Goal: Task Accomplishment & Management: Complete application form

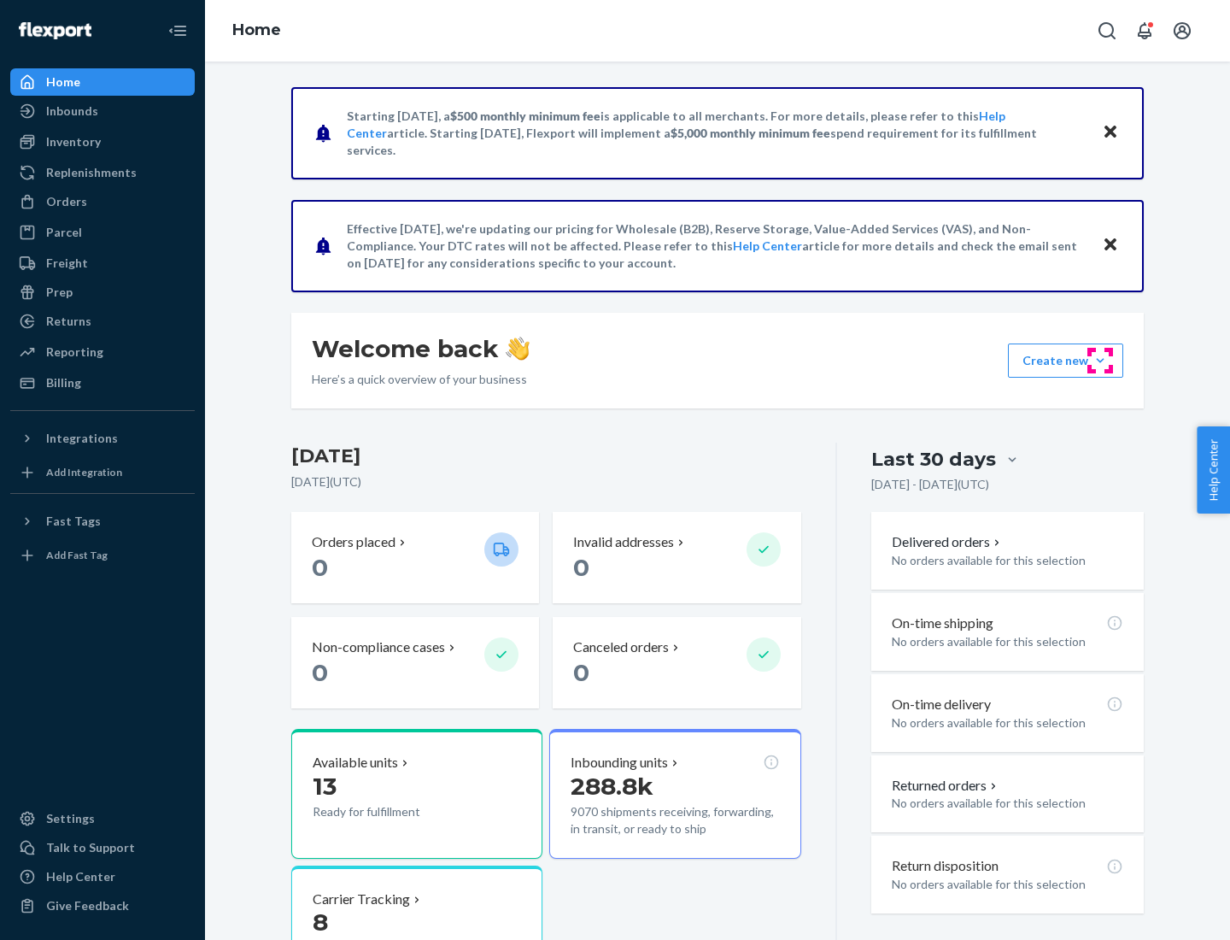
click at [1100, 360] on button "Create new Create new inbound Create new order Create new product" at bounding box center [1065, 360] width 115 height 34
click at [103, 111] on div "Inbounds" at bounding box center [102, 111] width 181 height 24
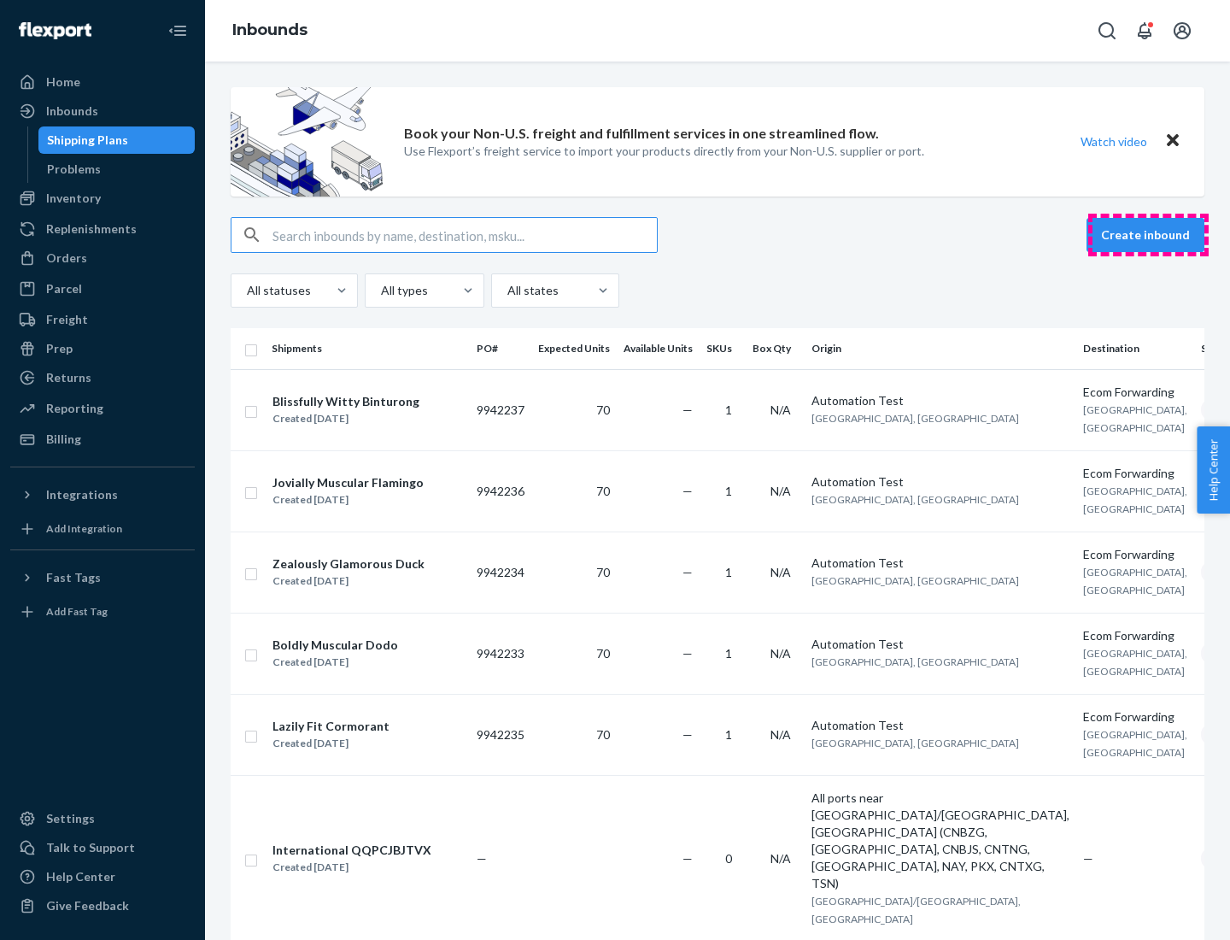
click at [1148, 235] on button "Create inbound" at bounding box center [1146, 235] width 118 height 34
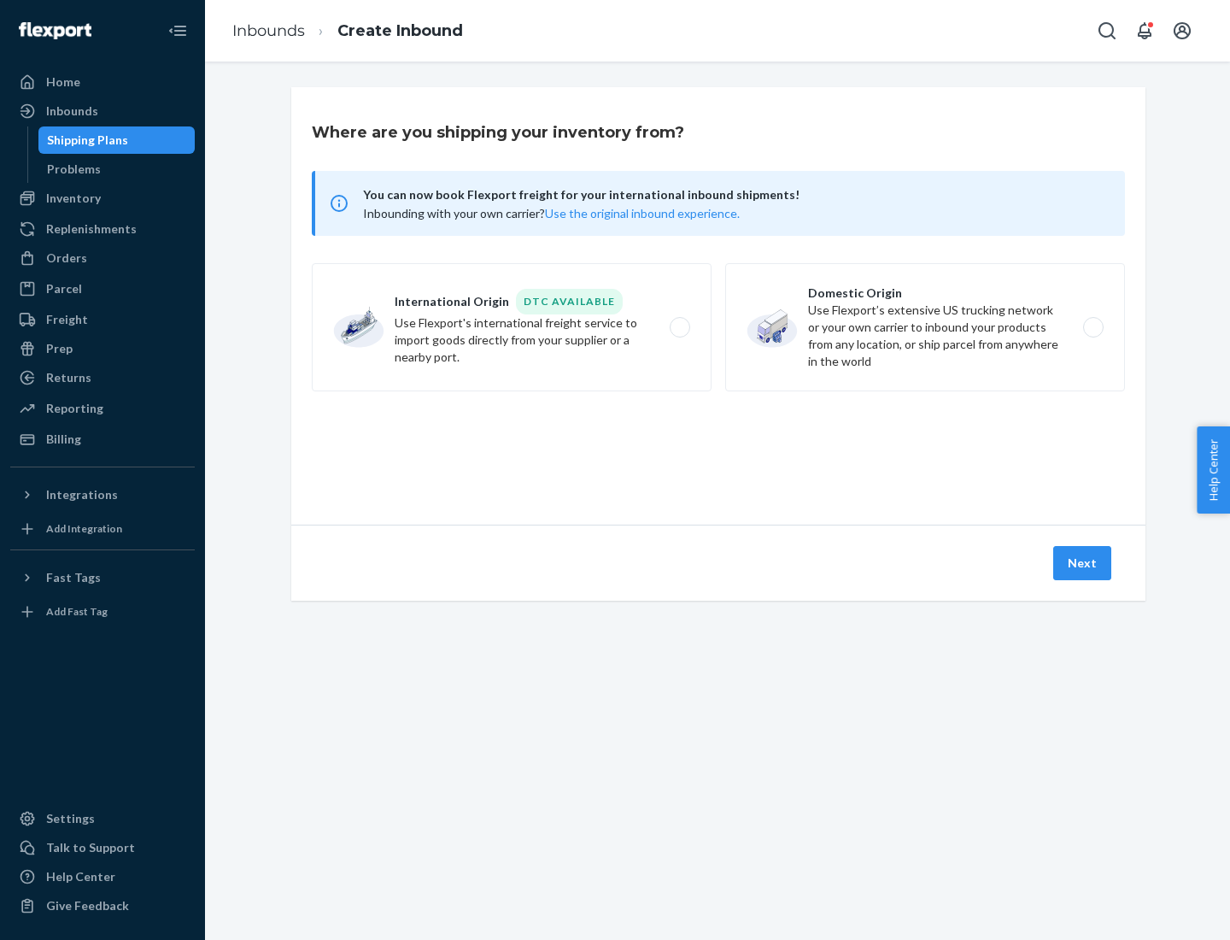
click at [925, 327] on label "Domestic Origin Use Flexport’s extensive US trucking network or your own carrie…" at bounding box center [925, 327] width 400 height 128
click at [1093, 327] on input "Domestic Origin Use Flexport’s extensive US trucking network or your own carrie…" at bounding box center [1098, 327] width 11 height 11
radio input "true"
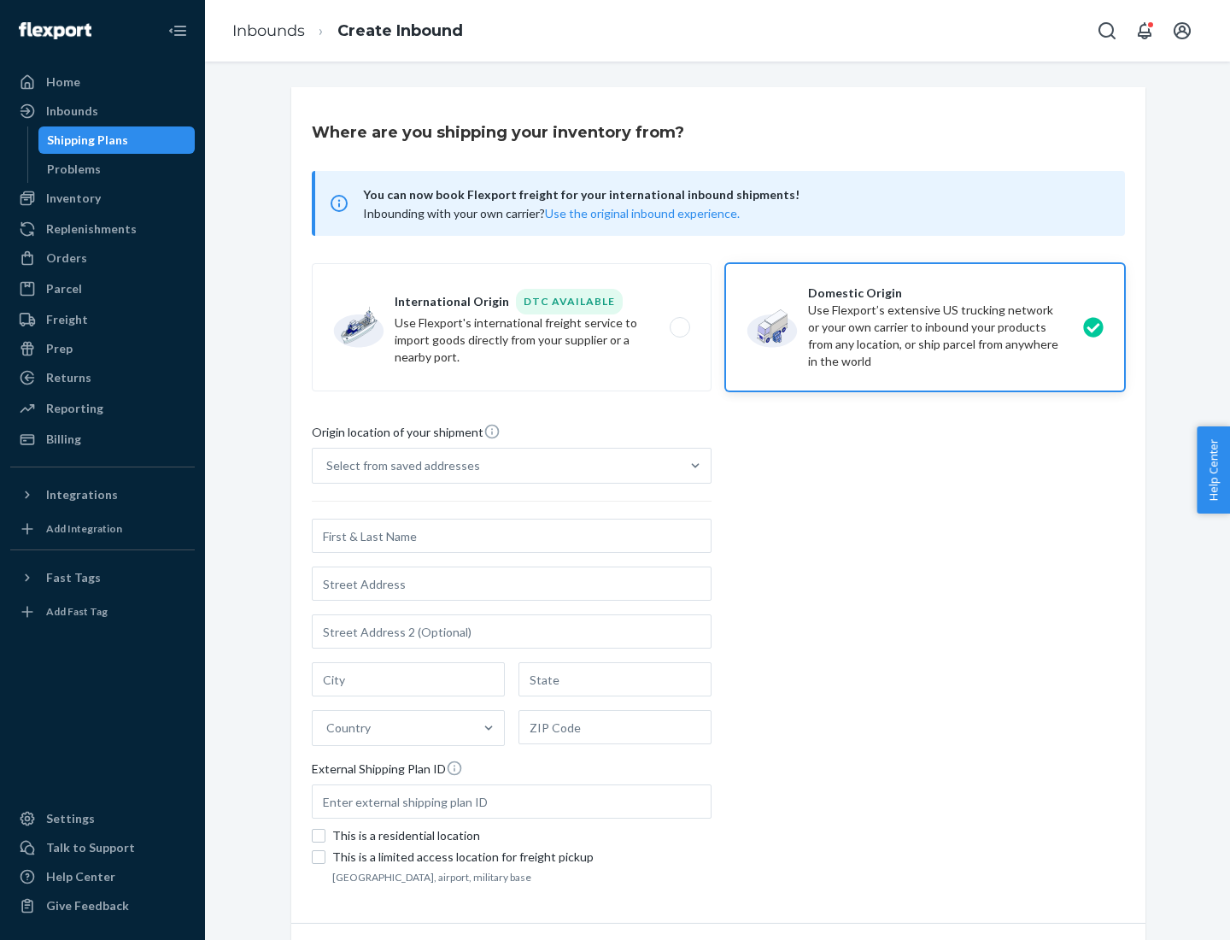
click at [399, 466] on div "Select from saved addresses" at bounding box center [403, 465] width 154 height 17
click at [328, 466] on input "Select from saved addresses" at bounding box center [327, 465] width 2 height 17
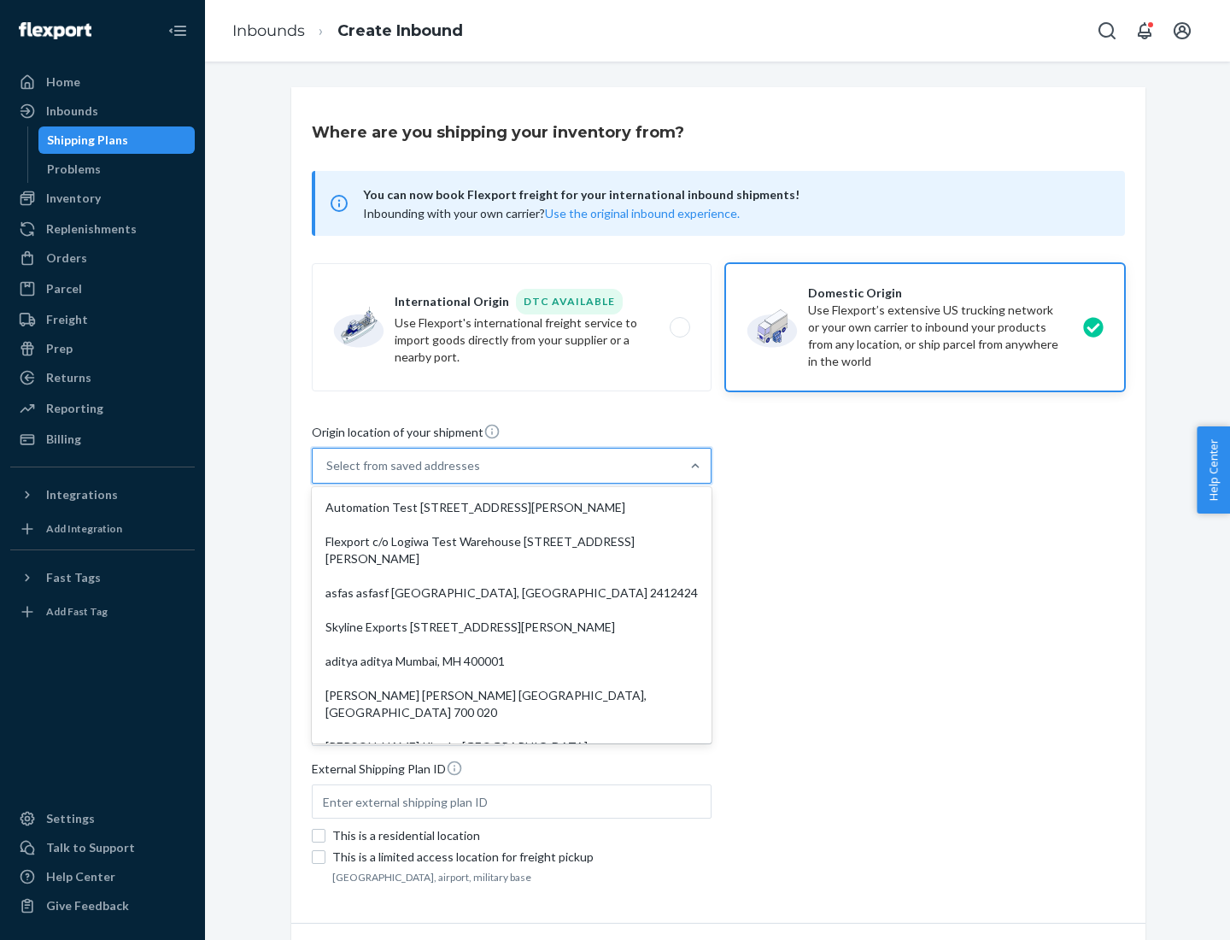
scroll to position [7, 0]
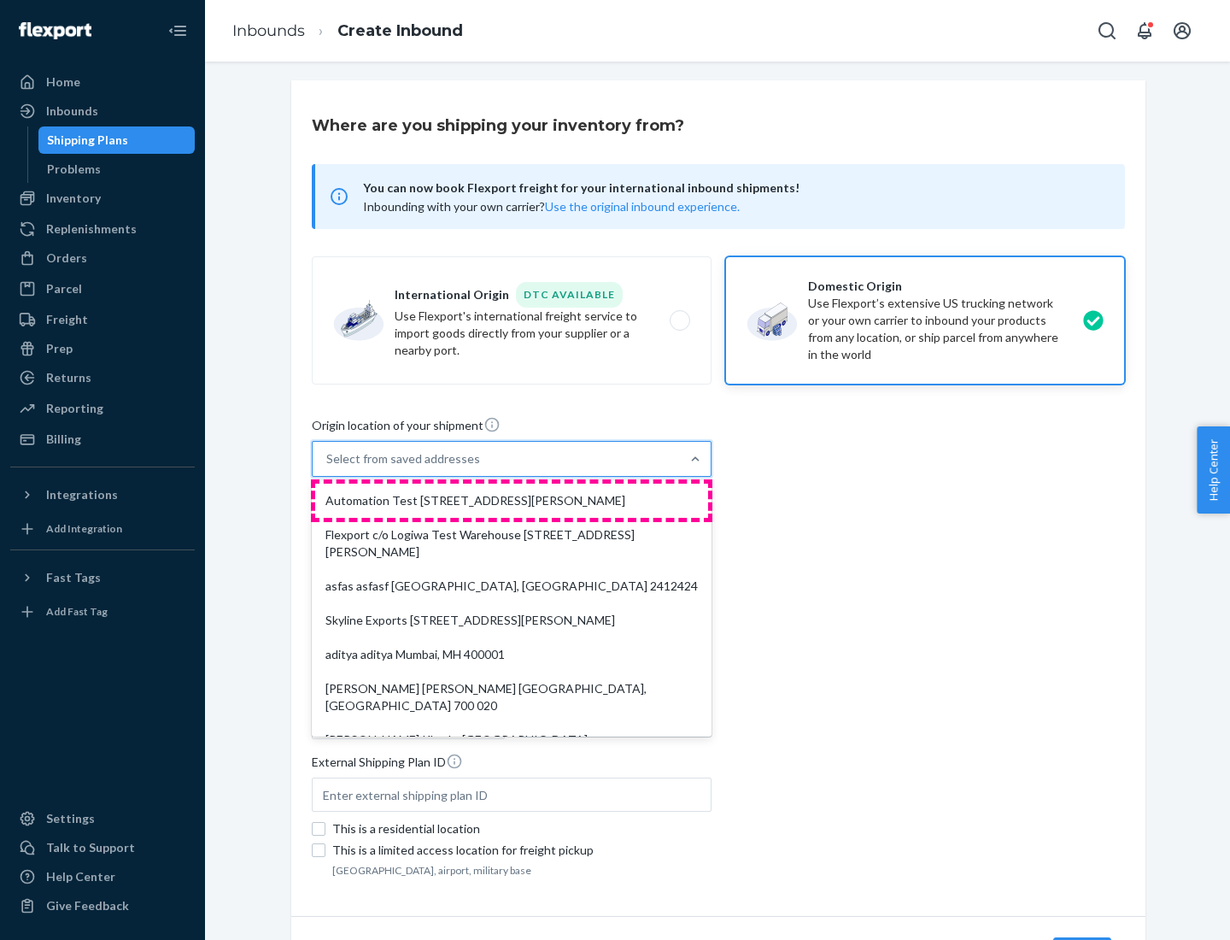
click at [512, 501] on div "Automation Test [STREET_ADDRESS][PERSON_NAME]" at bounding box center [511, 500] width 393 height 34
click at [328, 467] on input "option Automation Test [STREET_ADDRESS][PERSON_NAME]. 9 results available. Use …" at bounding box center [327, 458] width 2 height 17
type input "Automation Test"
type input "9th Floor"
type input "[GEOGRAPHIC_DATA]"
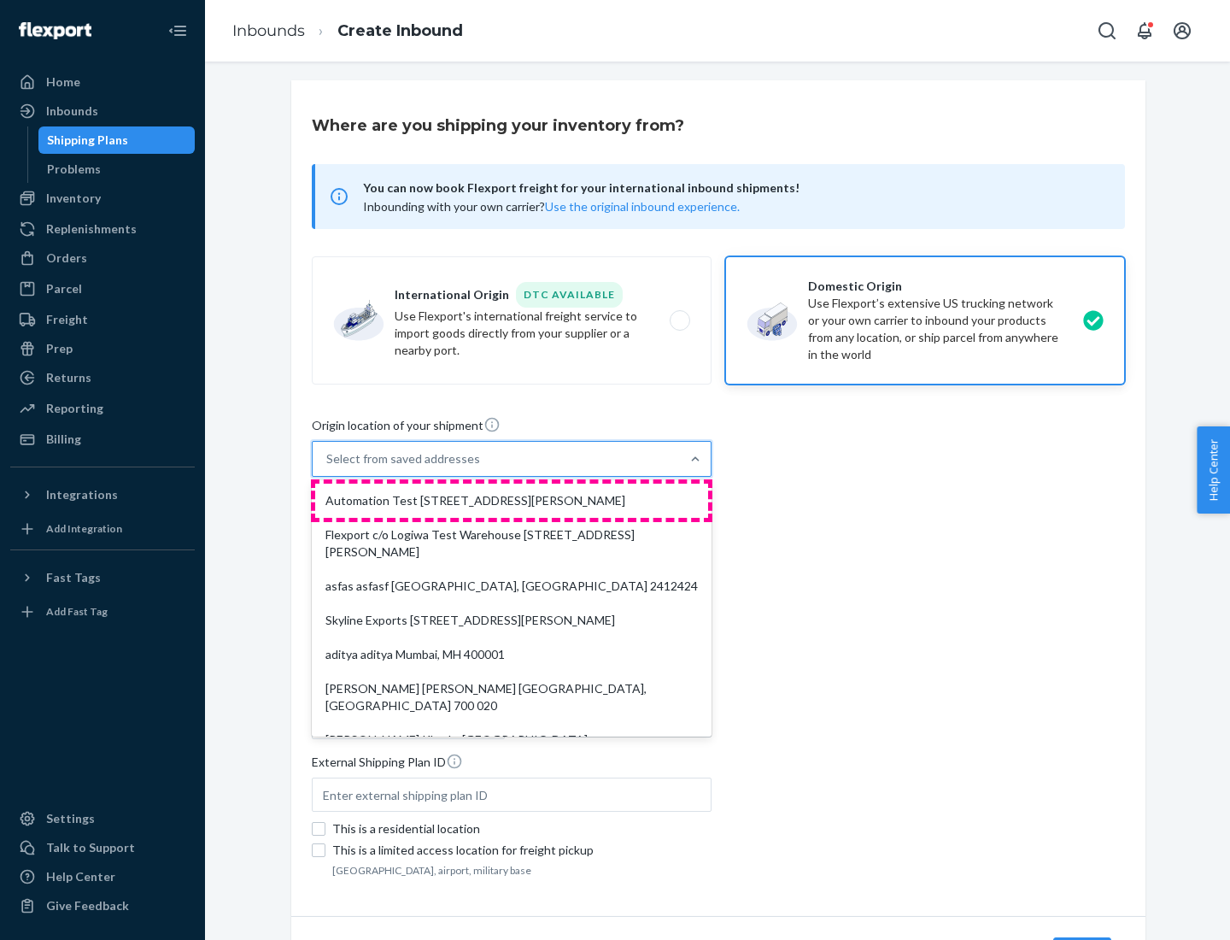
type input "CA"
type input "94104"
type input "[STREET_ADDRESS][PERSON_NAME]"
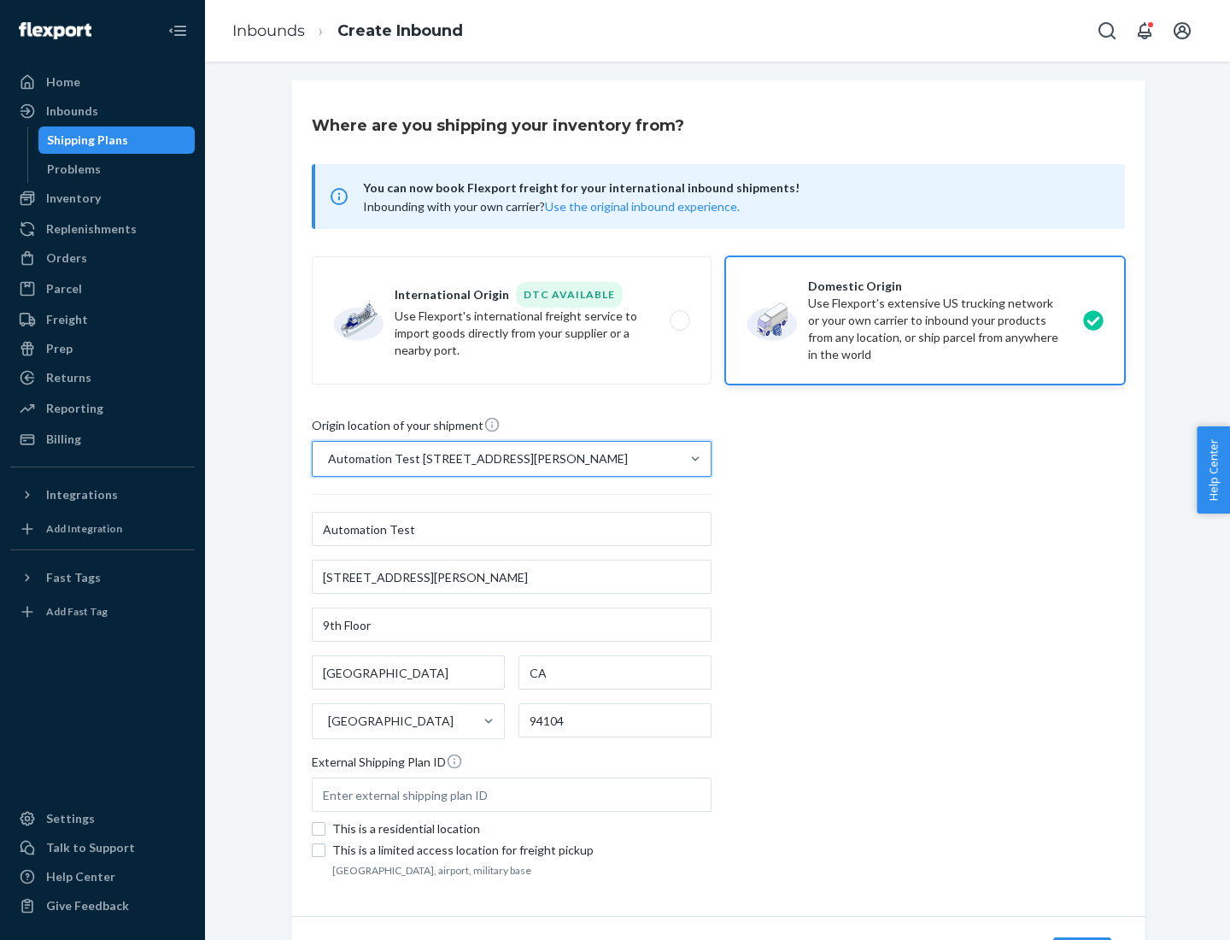
scroll to position [100, 0]
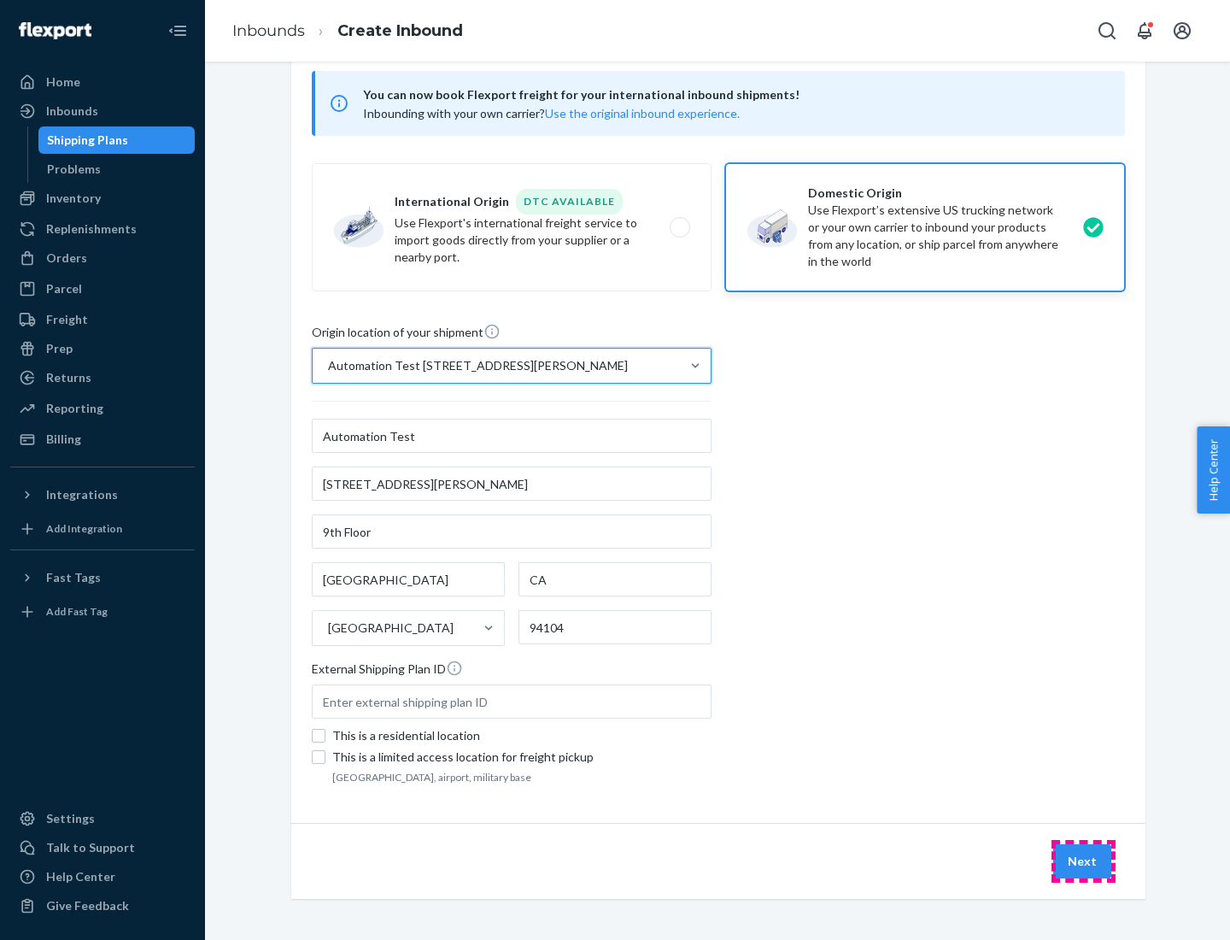
click at [1083, 861] on button "Next" at bounding box center [1082, 861] width 58 height 34
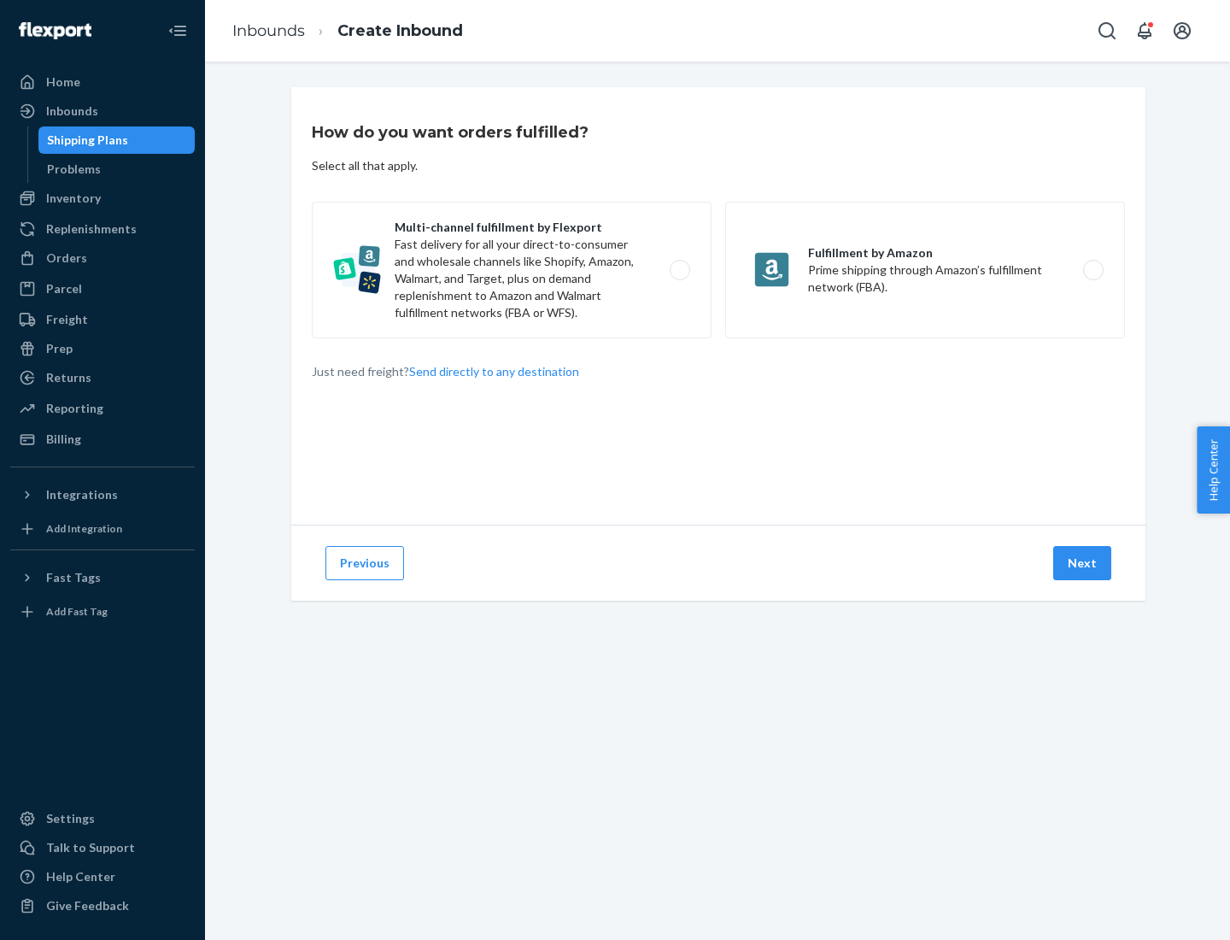
click at [512, 270] on label "Multi-channel fulfillment by Flexport Fast delivery for all your direct-to-cons…" at bounding box center [512, 270] width 400 height 137
click at [679, 270] on input "Multi-channel fulfillment by Flexport Fast delivery for all your direct-to-cons…" at bounding box center [684, 270] width 11 height 11
radio input "true"
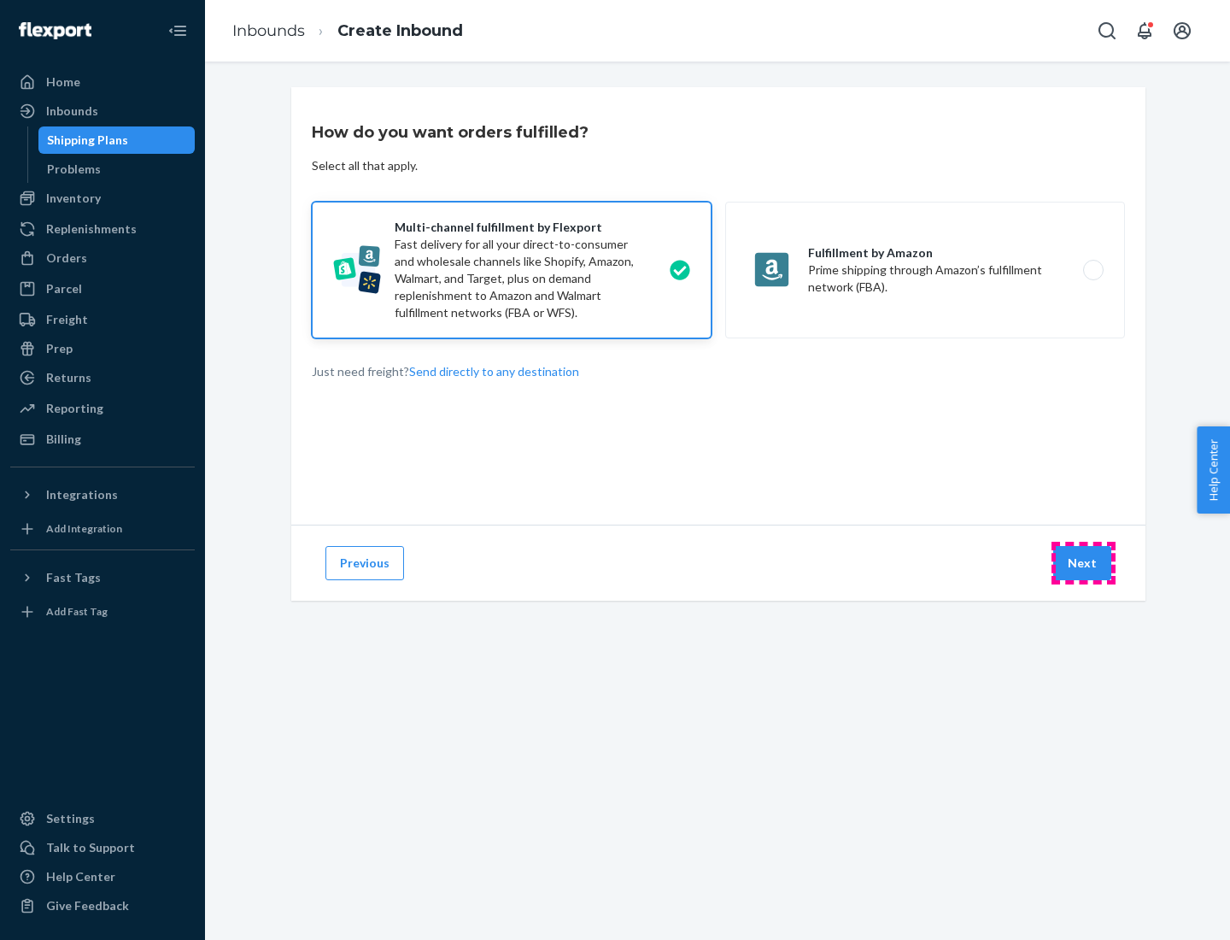
click at [1083, 563] on button "Next" at bounding box center [1082, 563] width 58 height 34
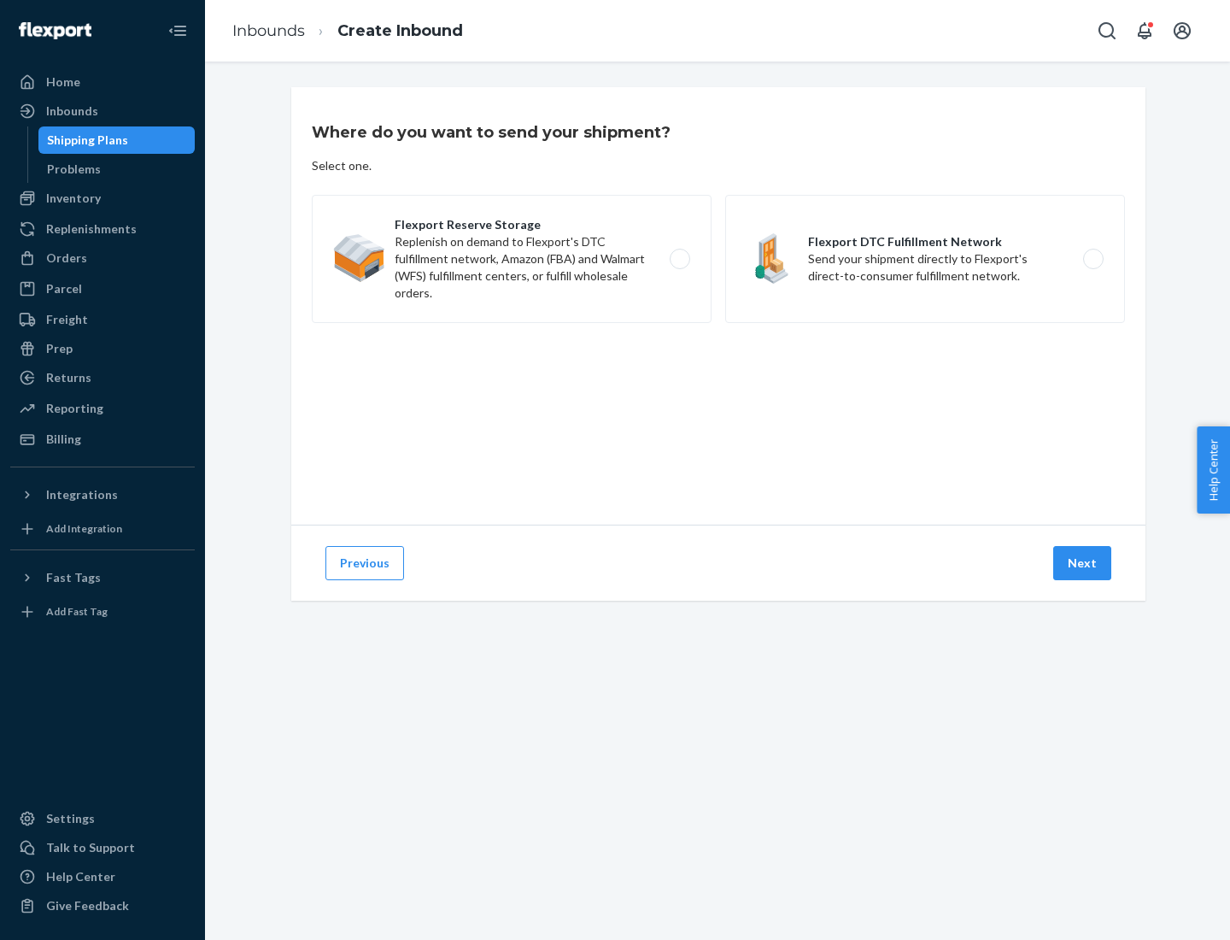
click at [925, 259] on label "Flexport DTC Fulfillment Network Send your shipment directly to Flexport's dire…" at bounding box center [925, 259] width 400 height 128
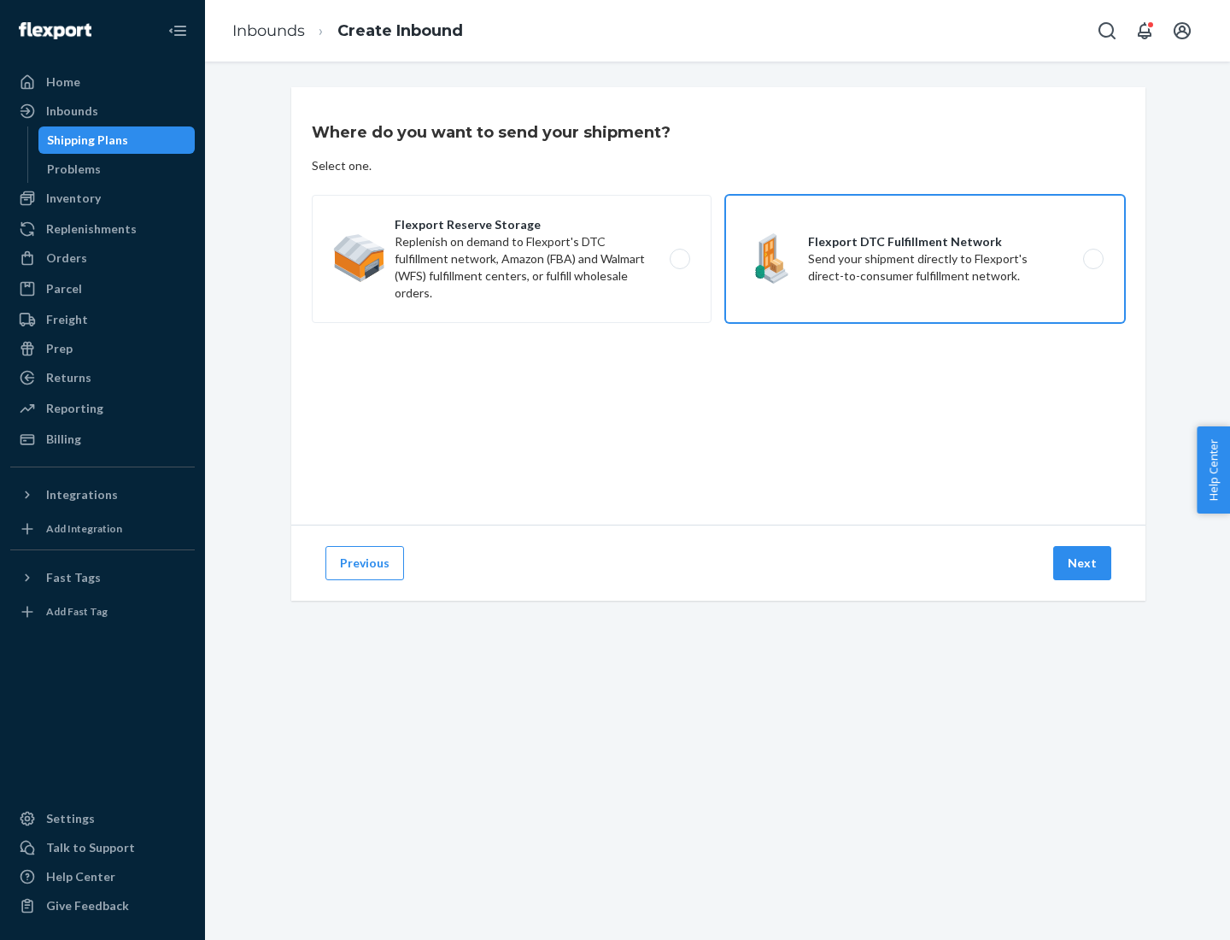
click at [1093, 259] on input "Flexport DTC Fulfillment Network Send your shipment directly to Flexport's dire…" at bounding box center [1098, 259] width 11 height 11
radio input "true"
click at [1083, 563] on button "Next" at bounding box center [1082, 563] width 58 height 34
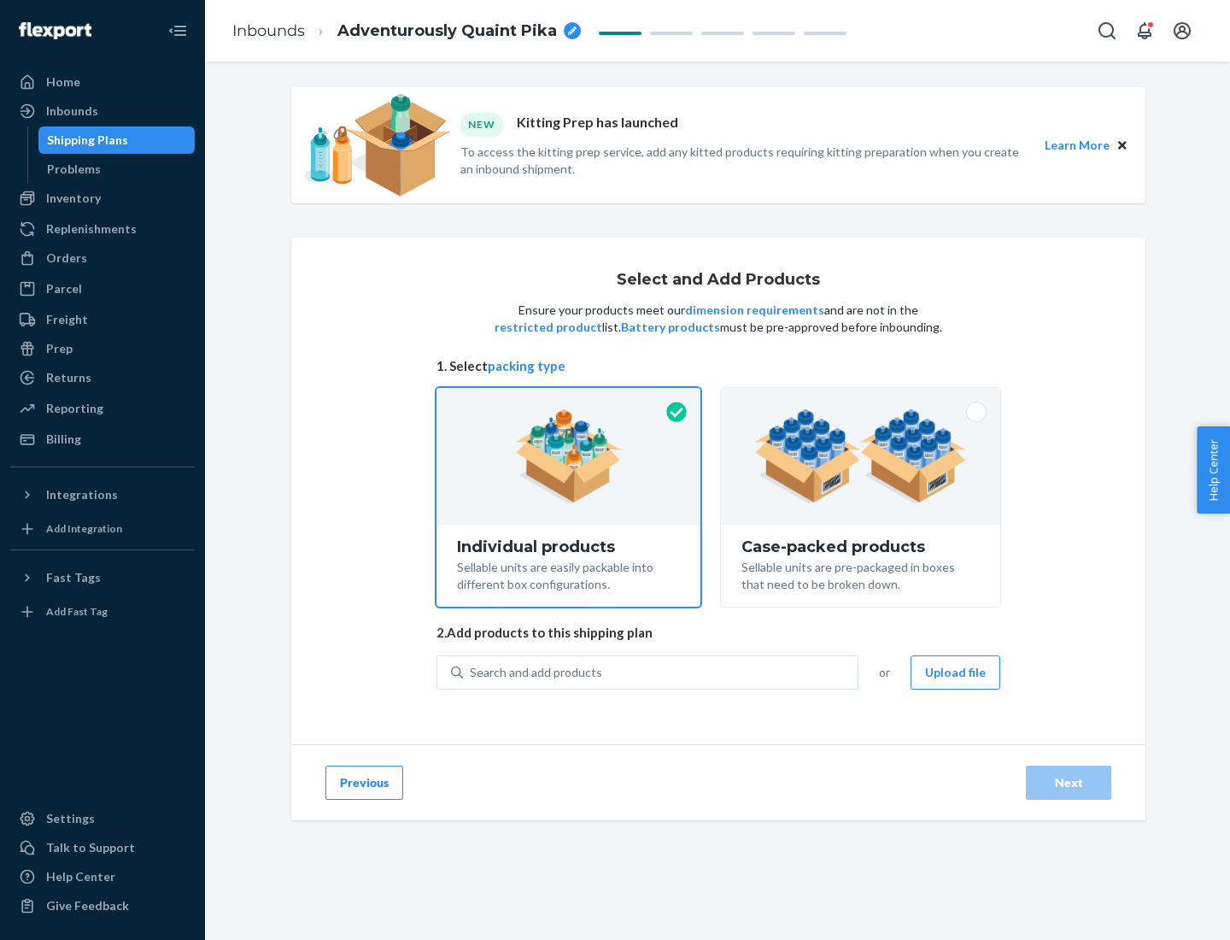
click at [861, 456] on img at bounding box center [860, 456] width 213 height 94
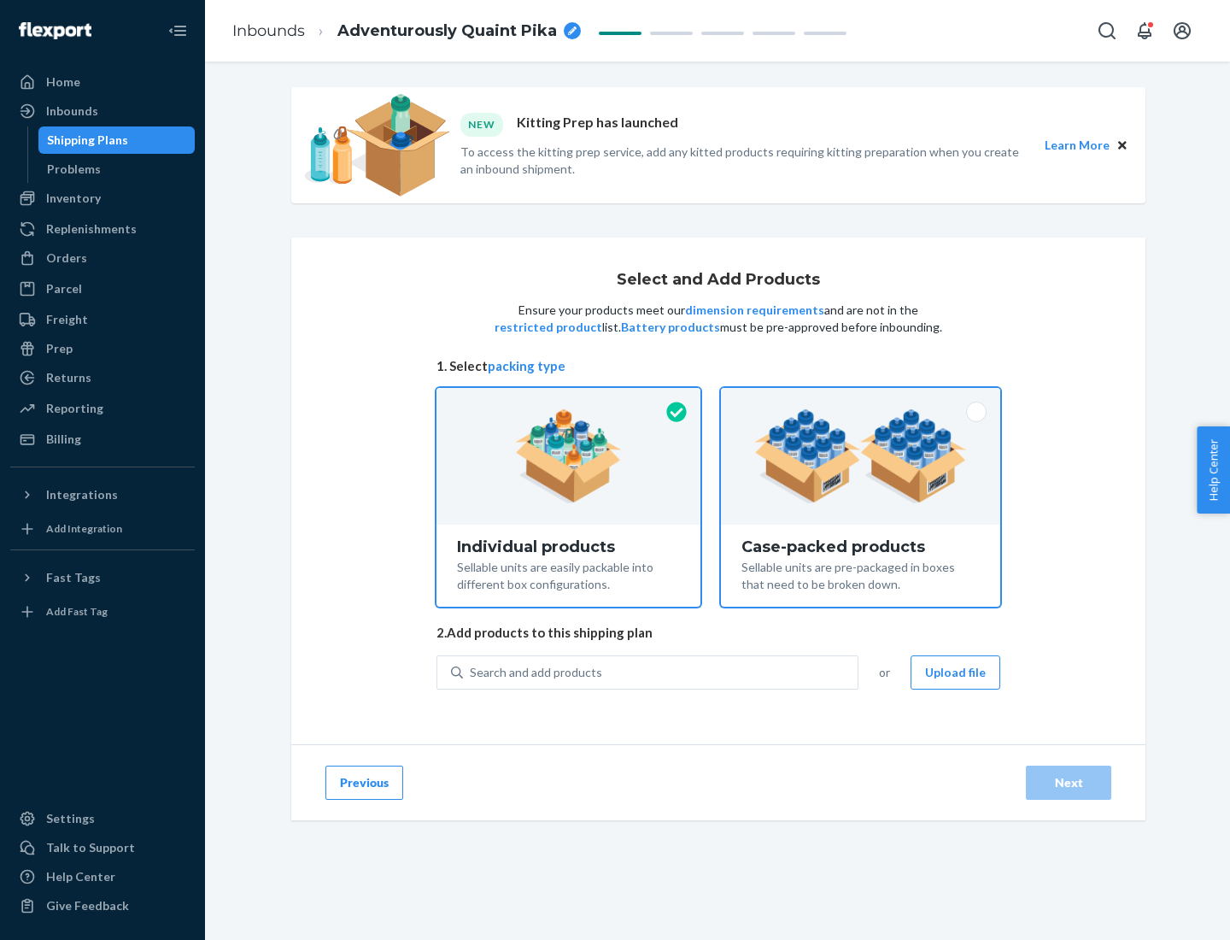
click at [861, 399] on input "Case-packed products Sellable units are pre-packaged in boxes that need to be b…" at bounding box center [860, 393] width 11 height 11
radio input "true"
radio input "false"
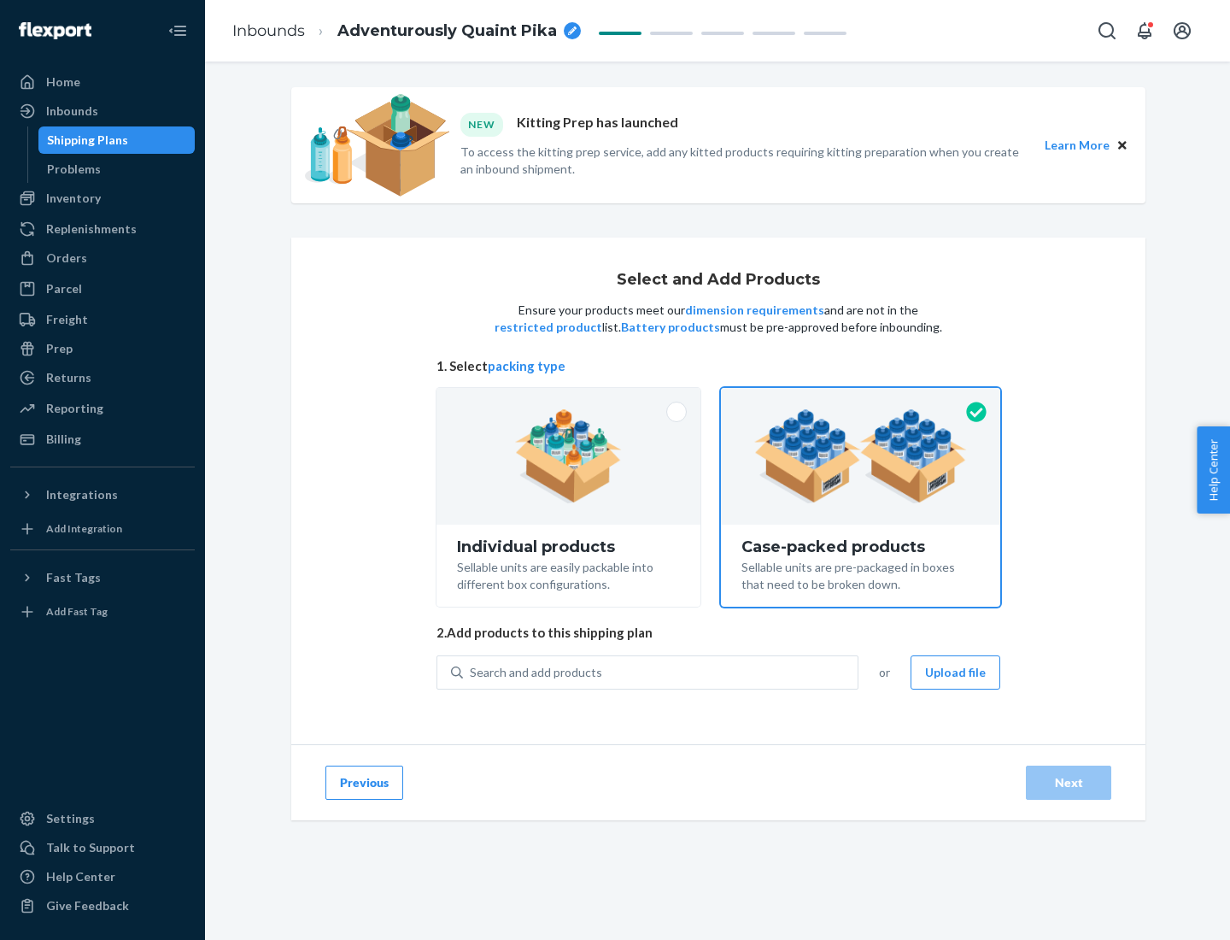
click at [661, 671] on div "Search and add products" at bounding box center [660, 672] width 395 height 31
click at [472, 671] on input "Search and add products" at bounding box center [471, 672] width 2 height 17
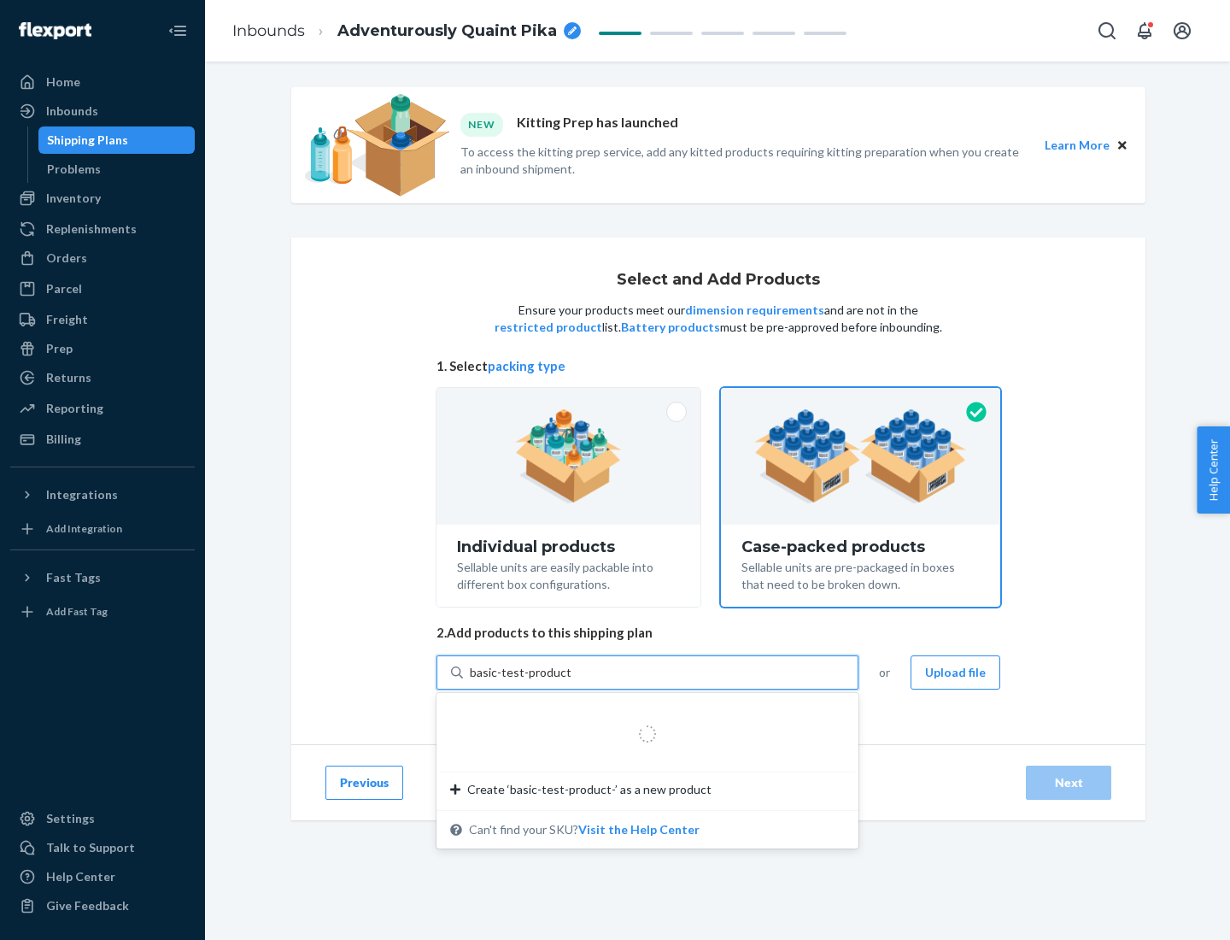
type input "basic-test-product-1"
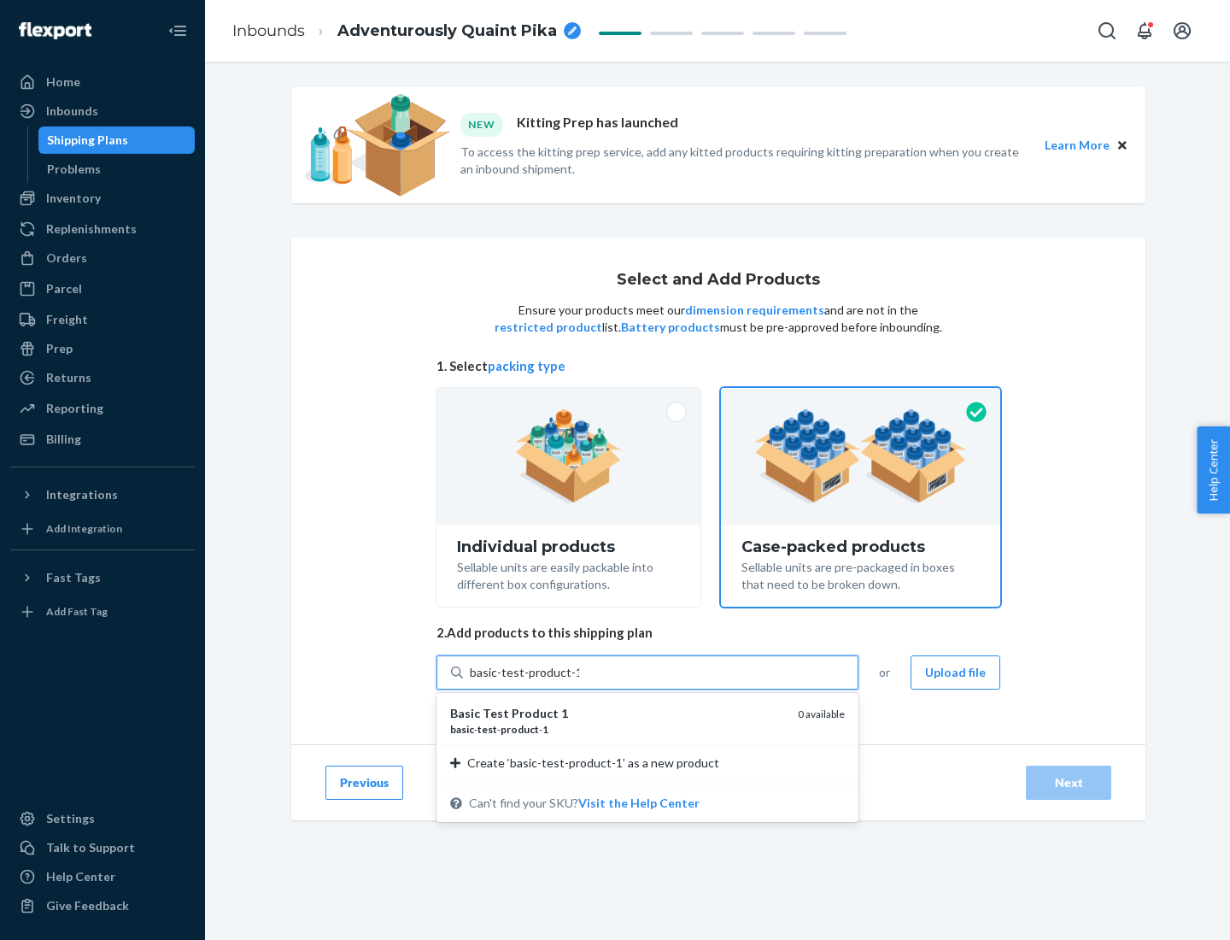
click at [618, 729] on div "basic - test - product - 1" at bounding box center [617, 729] width 334 height 15
click at [579, 681] on input "basic-test-product-1" at bounding box center [524, 672] width 109 height 17
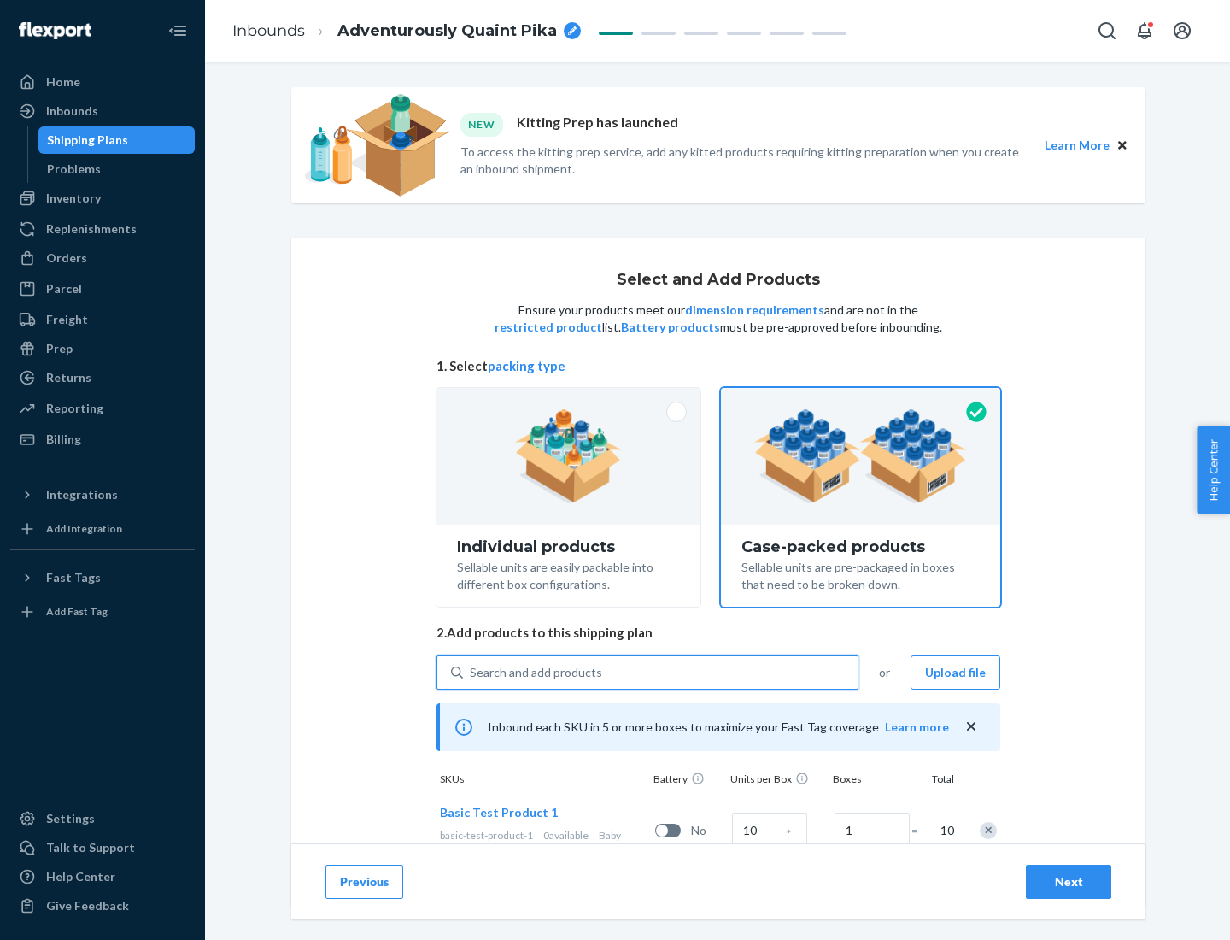
scroll to position [62, 0]
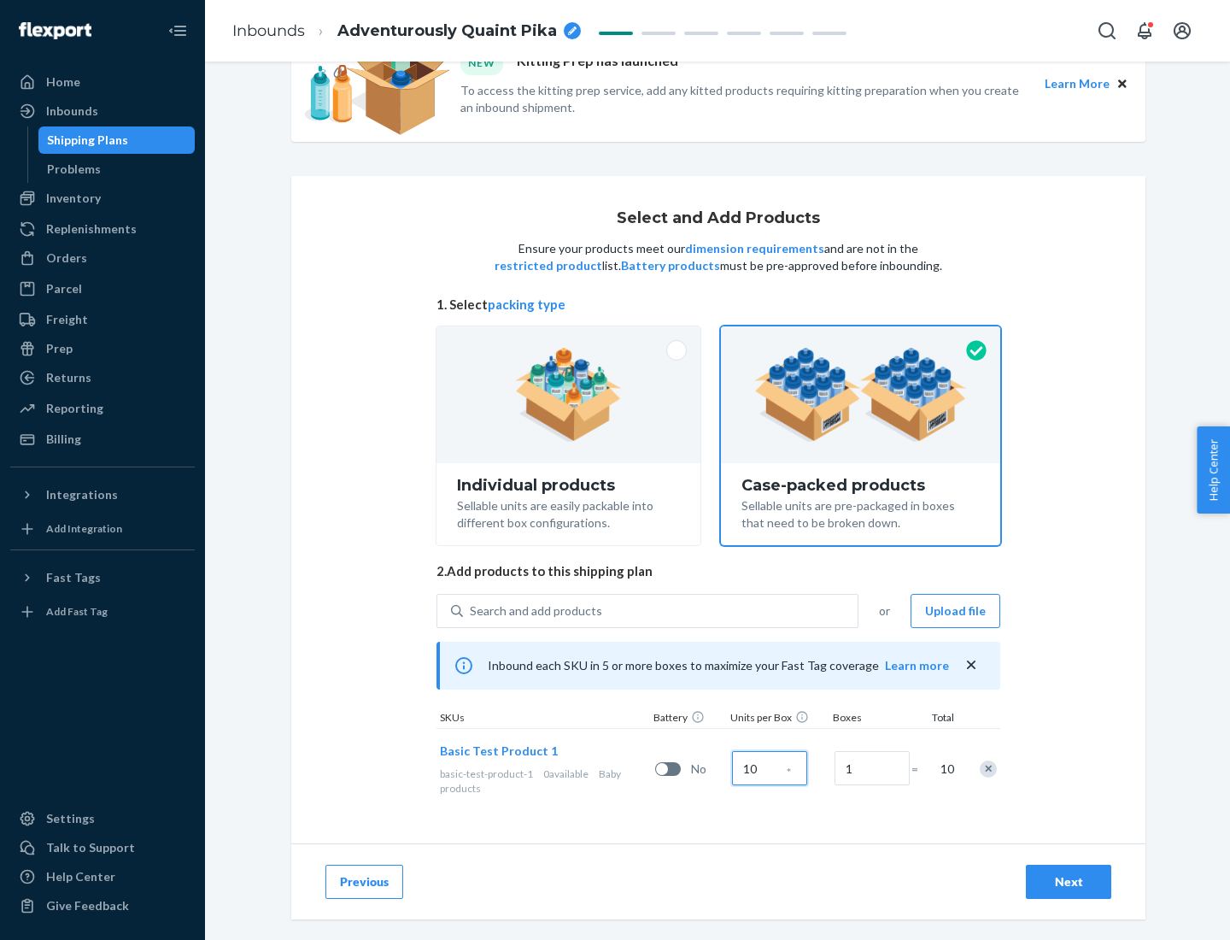
type input "10"
type input "7"
click at [1069, 882] on div "Next" at bounding box center [1068, 881] width 56 height 17
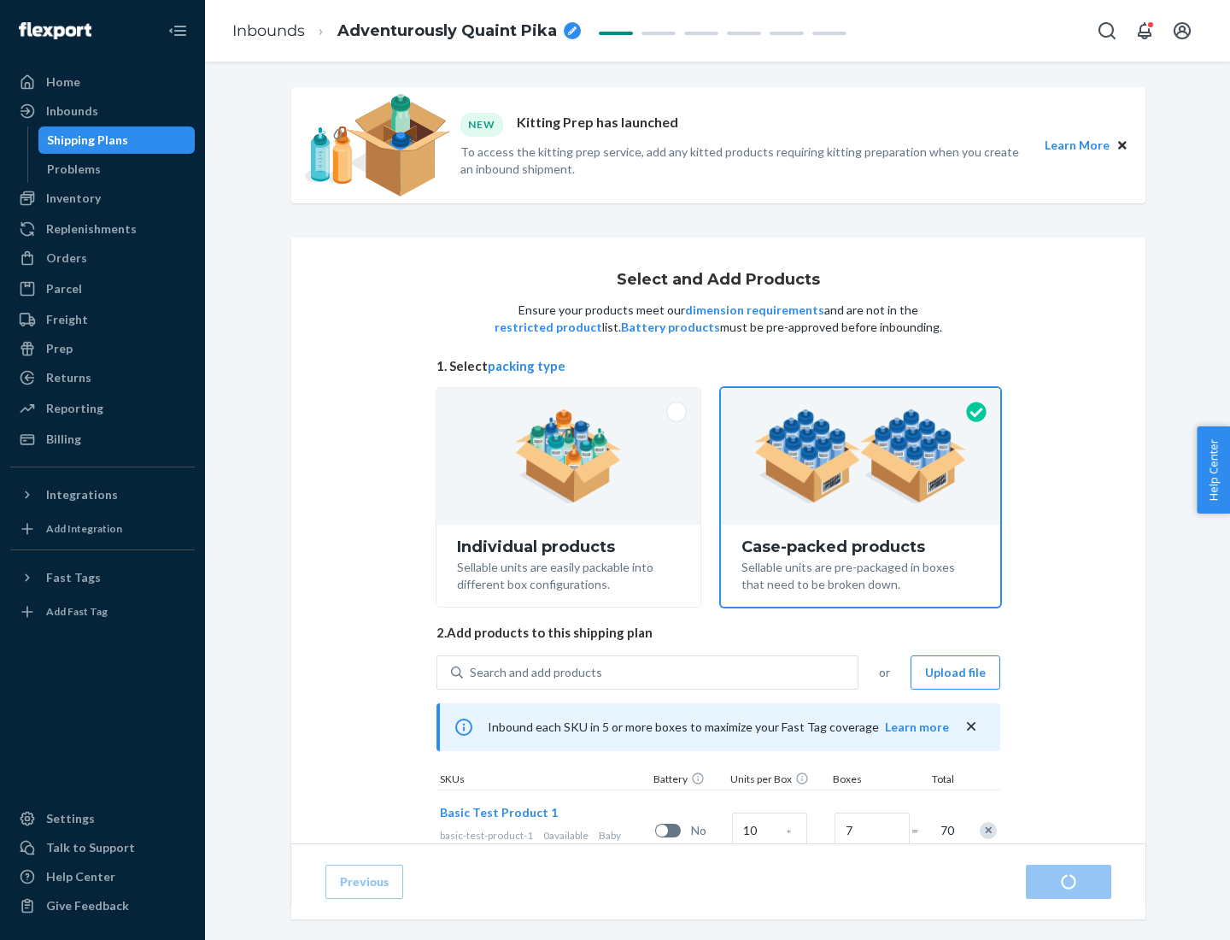
radio input "true"
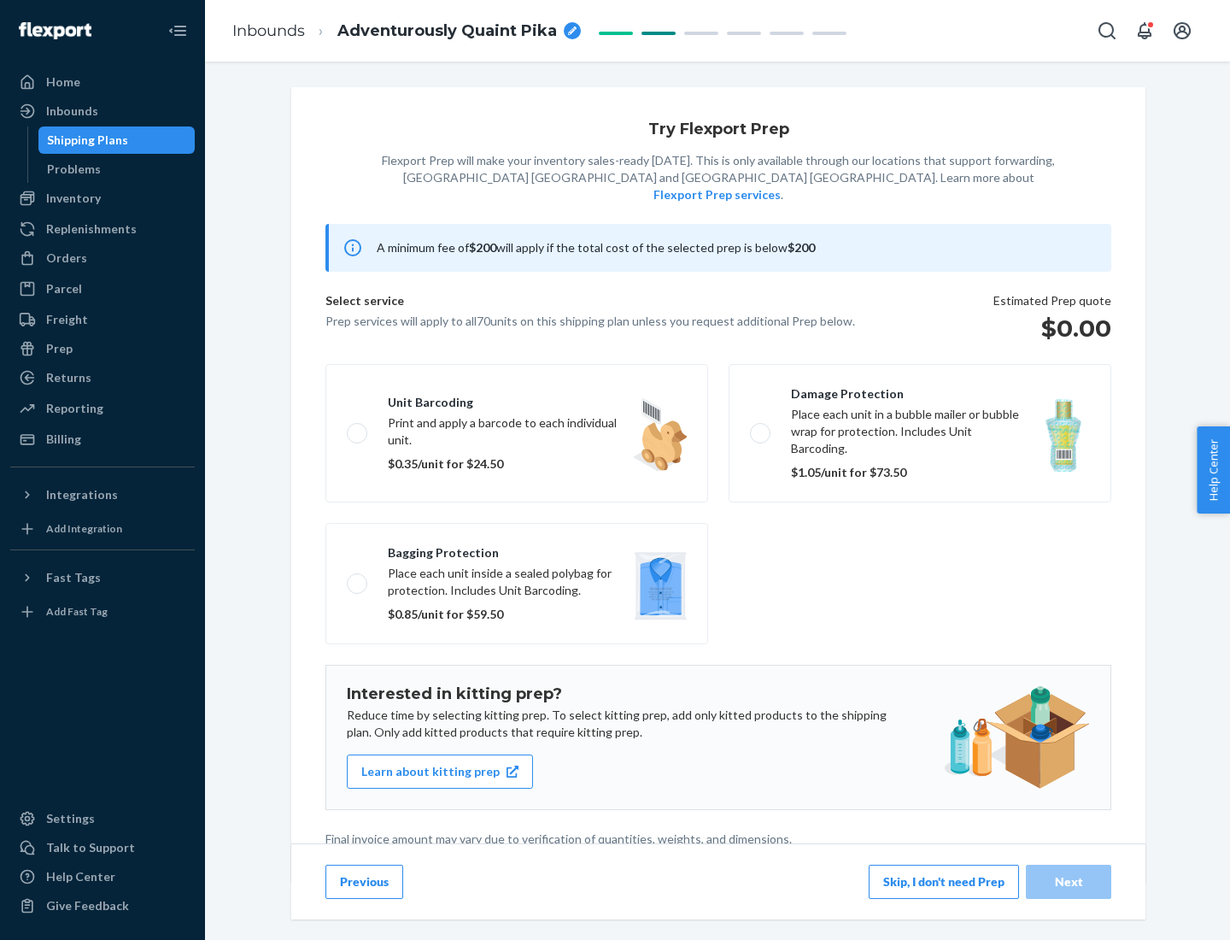
scroll to position [4, 0]
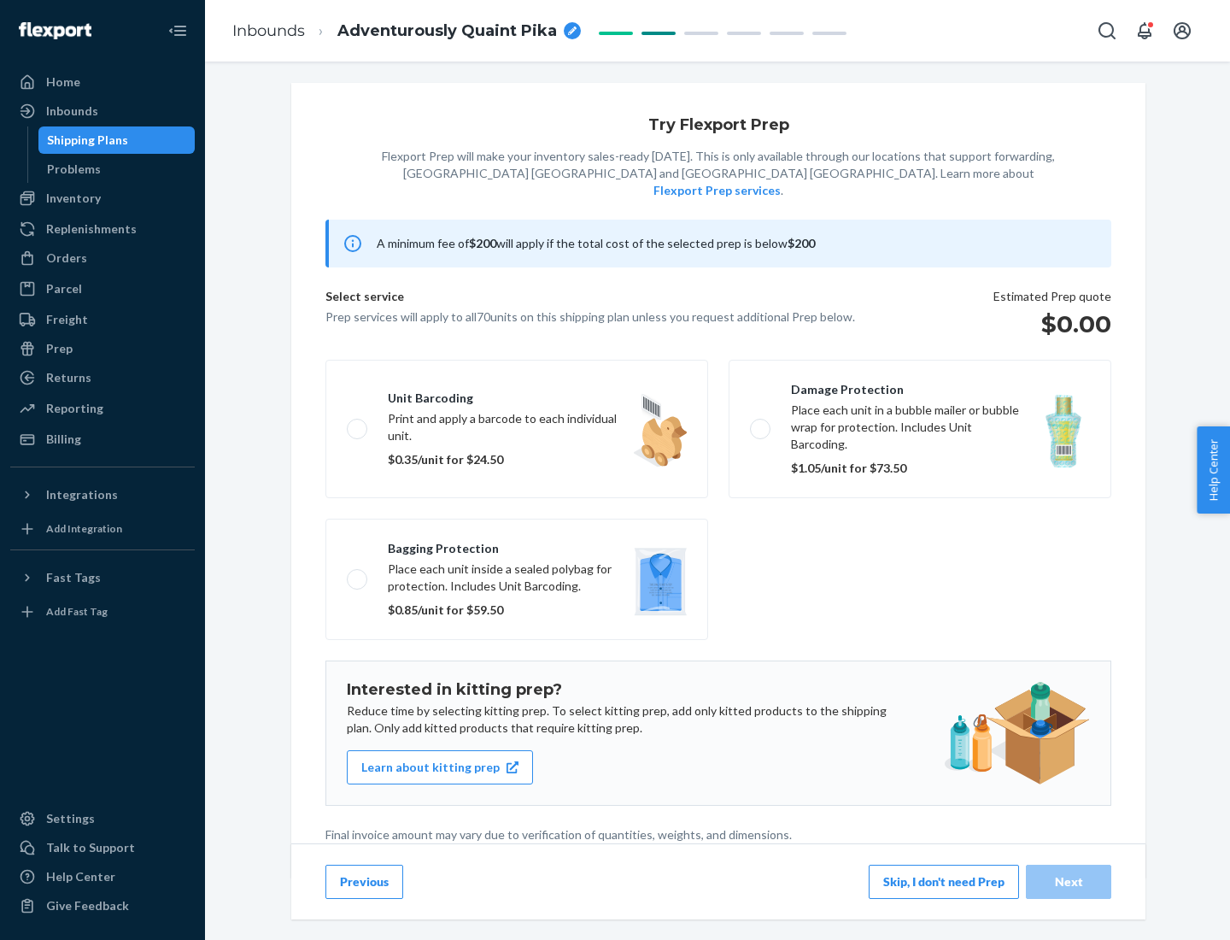
click at [517, 544] on label "Bagging protection Place each unit inside a sealed polybag for protection. Incl…" at bounding box center [516, 579] width 383 height 121
click at [358, 573] on input "Bagging protection Place each unit inside a sealed polybag for protection. Incl…" at bounding box center [352, 578] width 11 height 11
checkbox input "true"
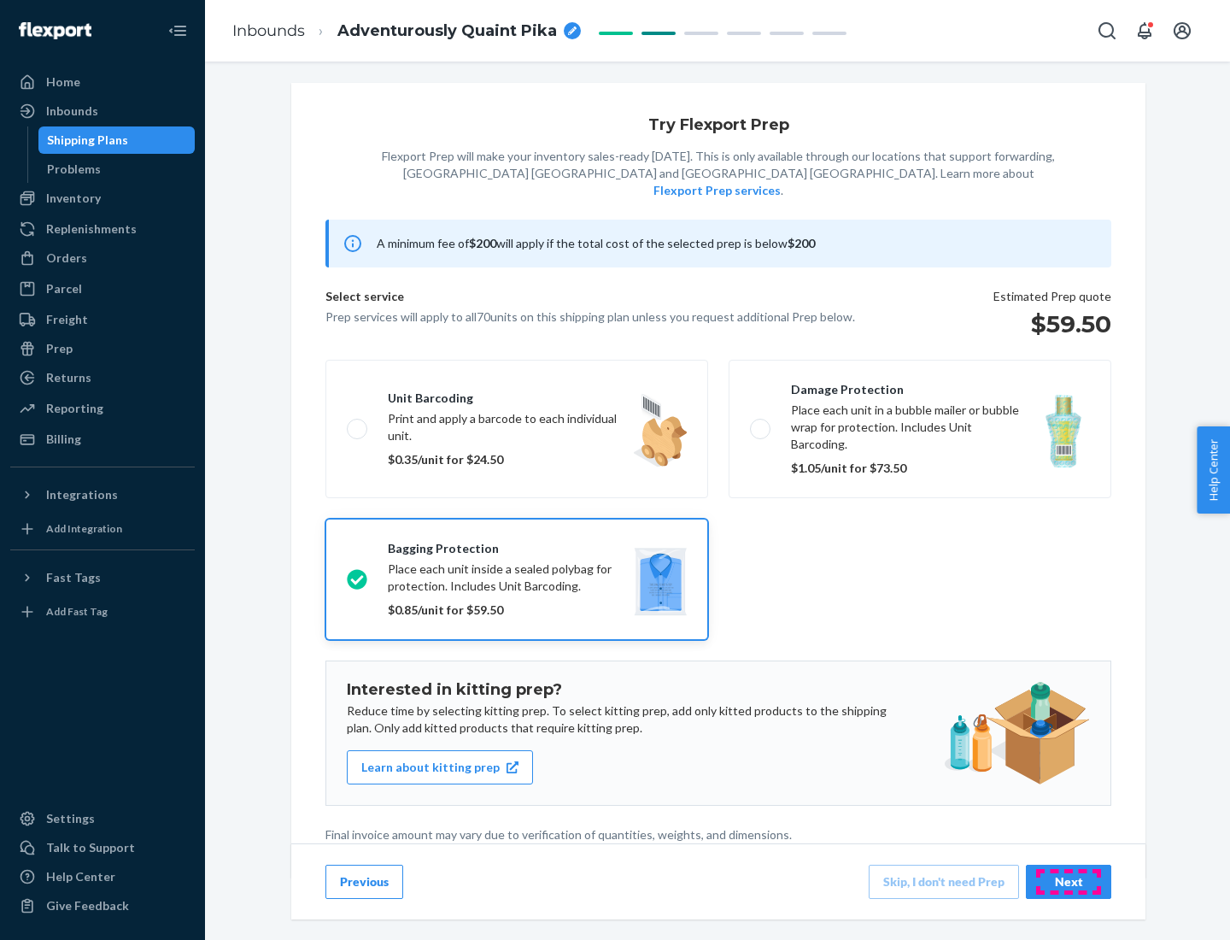
click at [1069, 881] on div "Next" at bounding box center [1068, 881] width 56 height 17
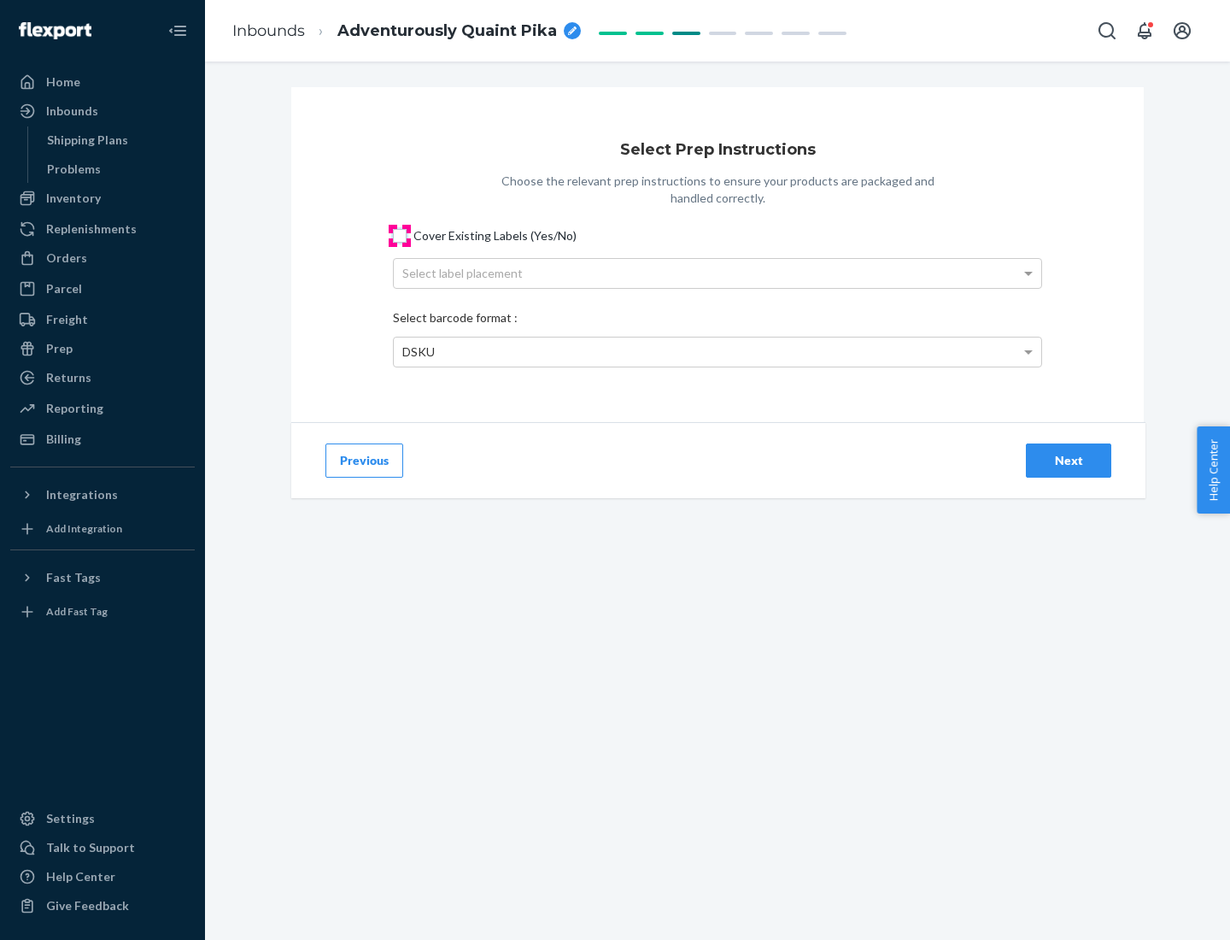
click at [400, 235] on input "Cover Existing Labels (Yes/No)" at bounding box center [400, 236] width 14 height 14
checkbox input "true"
click at [718, 272] on div "Select label placement" at bounding box center [718, 273] width 648 height 29
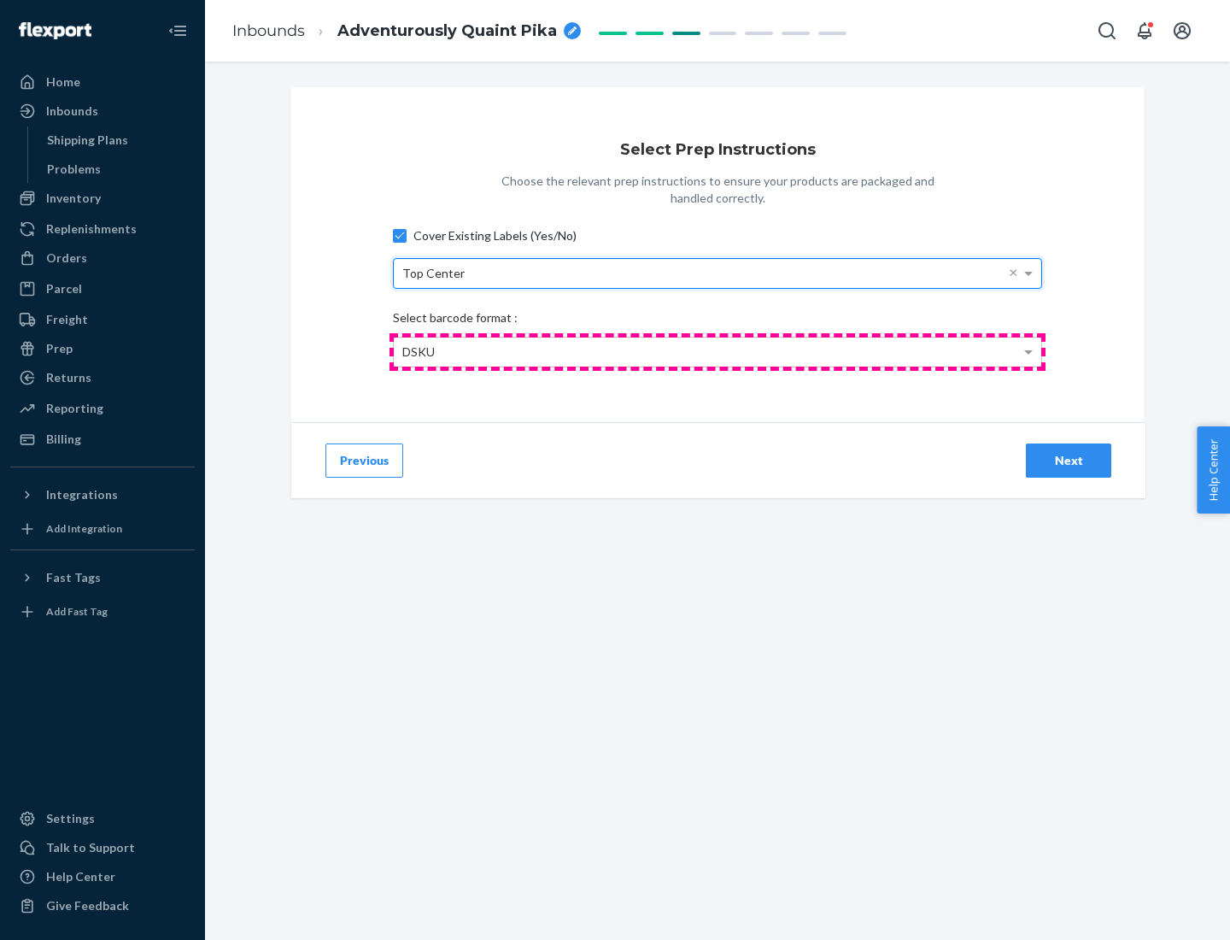
click at [718, 351] on div "DSKU" at bounding box center [718, 351] width 648 height 29
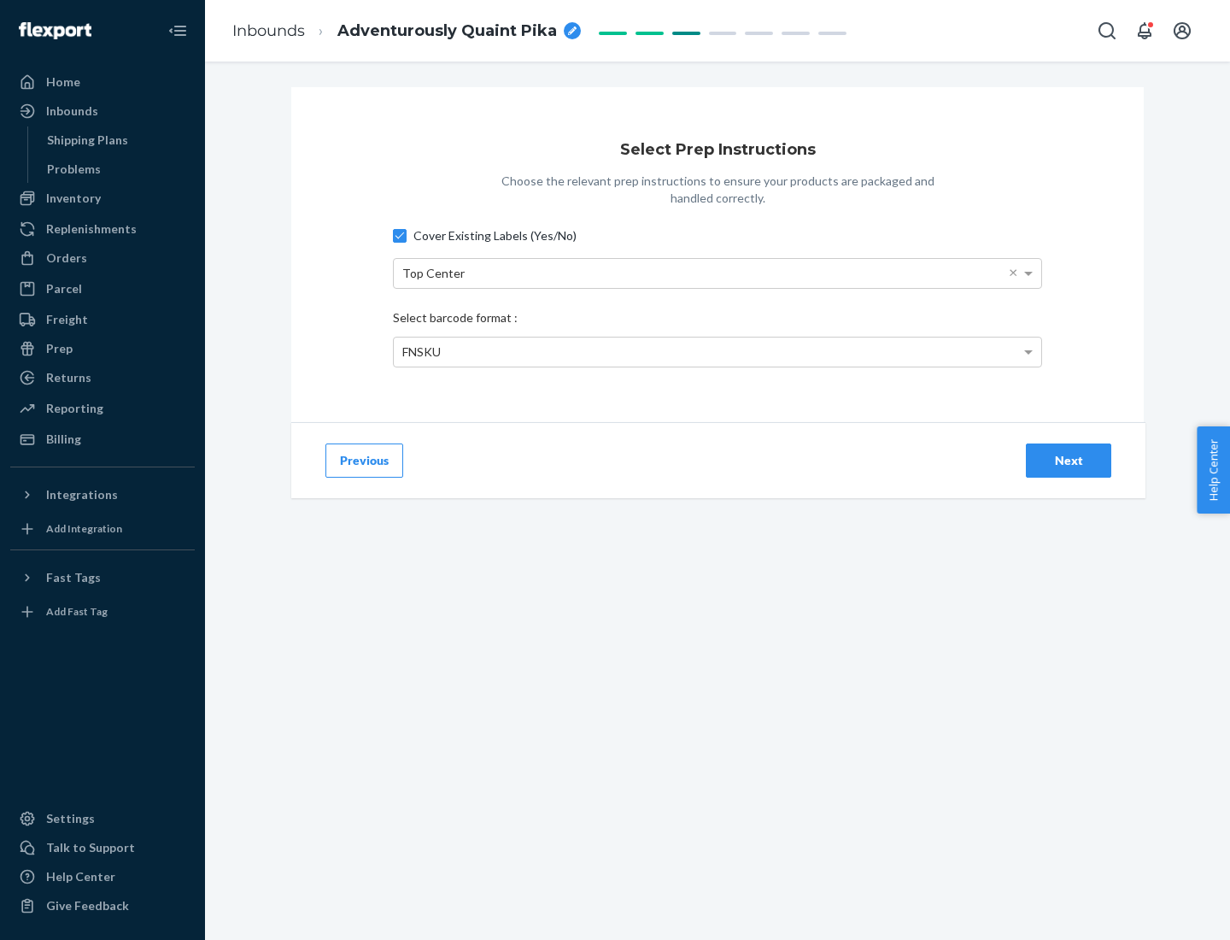
click at [1069, 460] on div "Next" at bounding box center [1068, 460] width 56 height 17
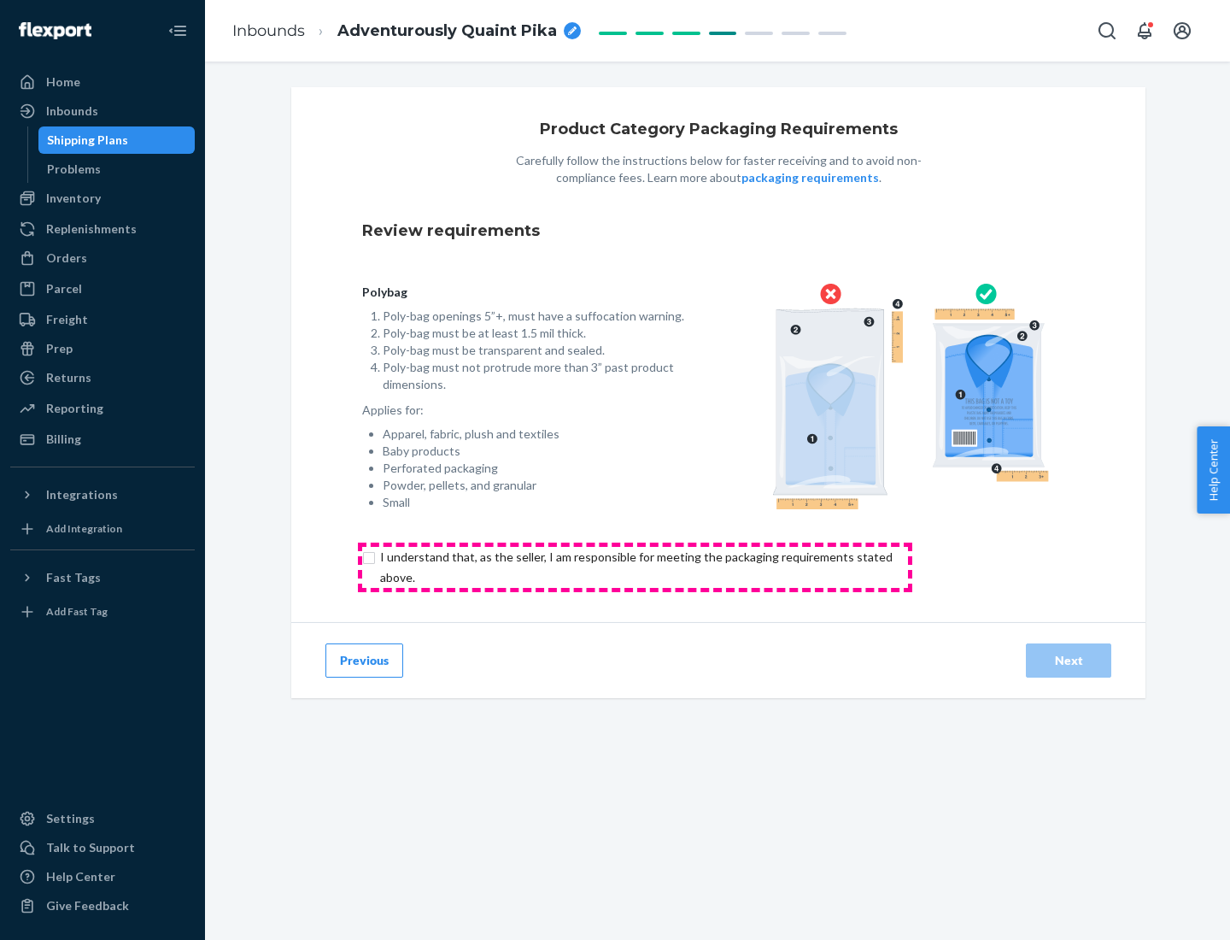
click at [635, 566] on input "checkbox" at bounding box center [646, 567] width 568 height 41
checkbox input "true"
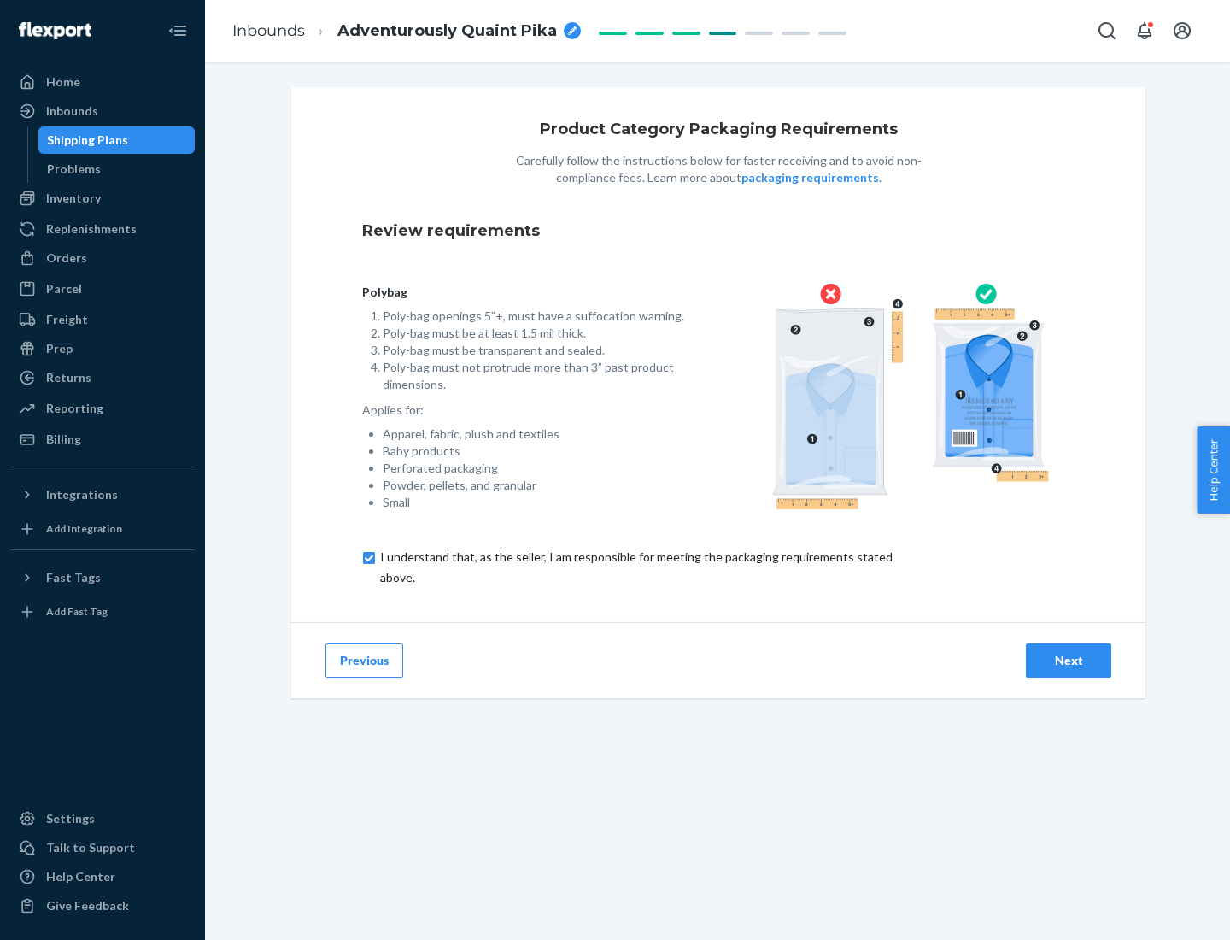
click at [1069, 659] on div "Next" at bounding box center [1068, 660] width 56 height 17
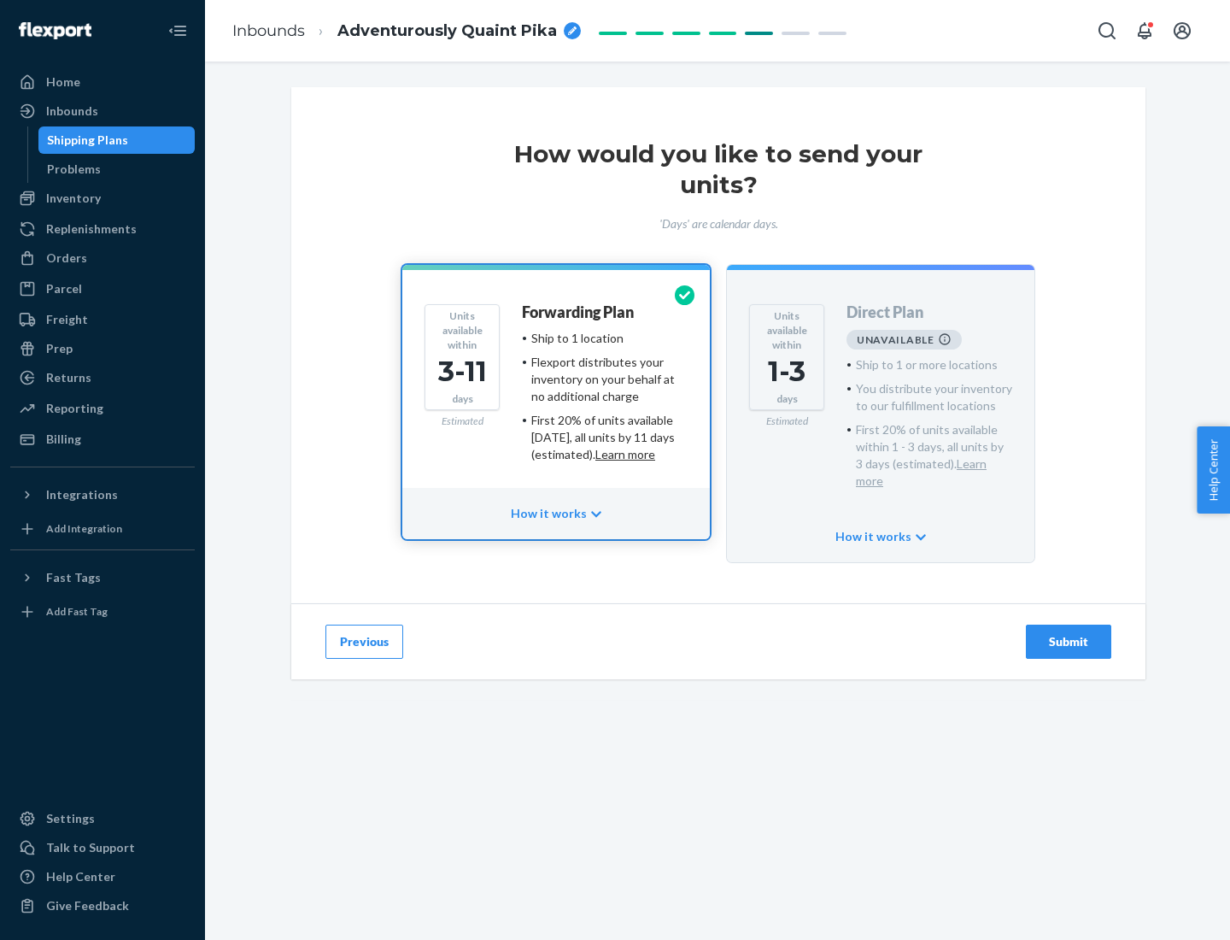
click at [579, 312] on h4 "Forwarding Plan" at bounding box center [578, 312] width 112 height 17
click at [1069, 633] on div "Submit" at bounding box center [1068, 641] width 56 height 17
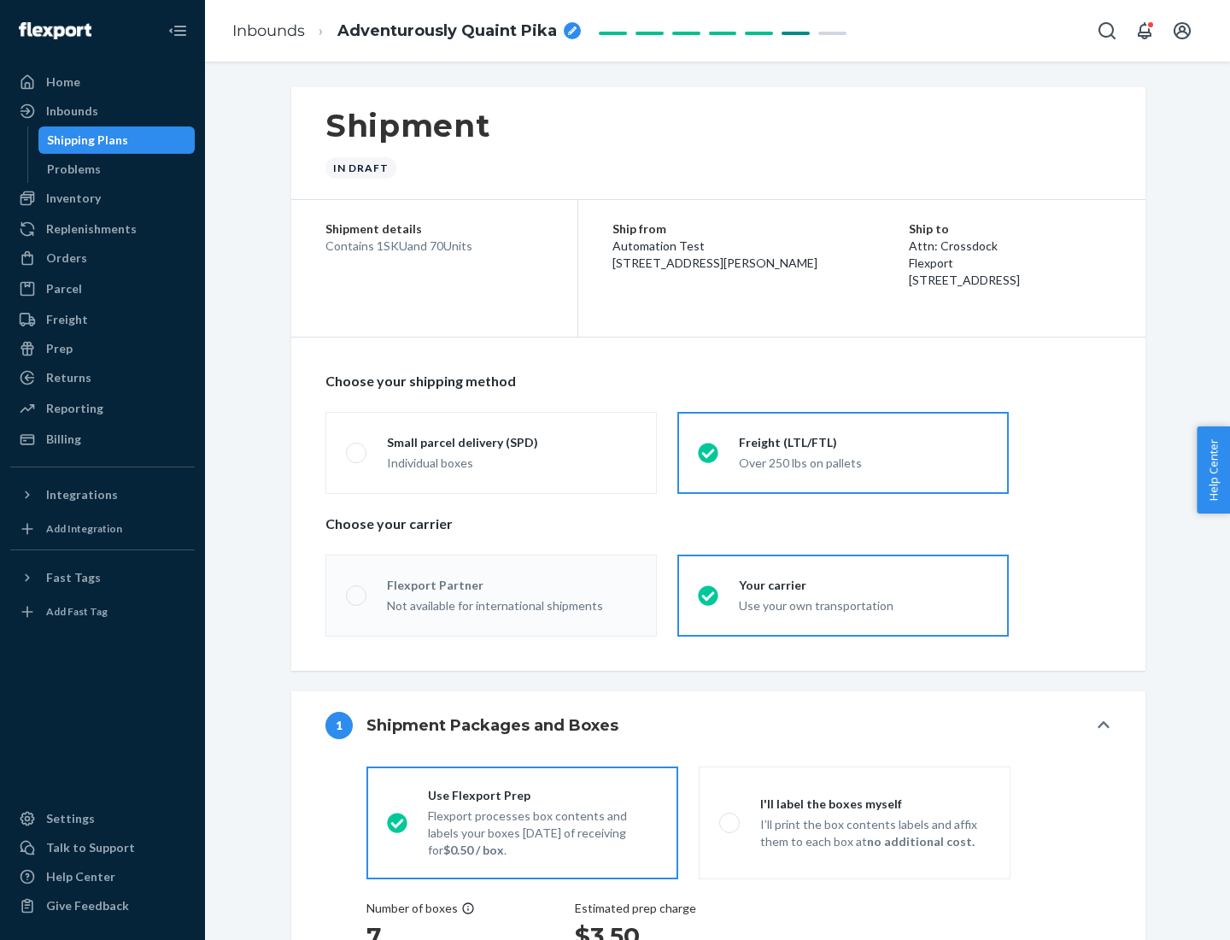
radio input "true"
radio input "false"
radio input "true"
radio input "false"
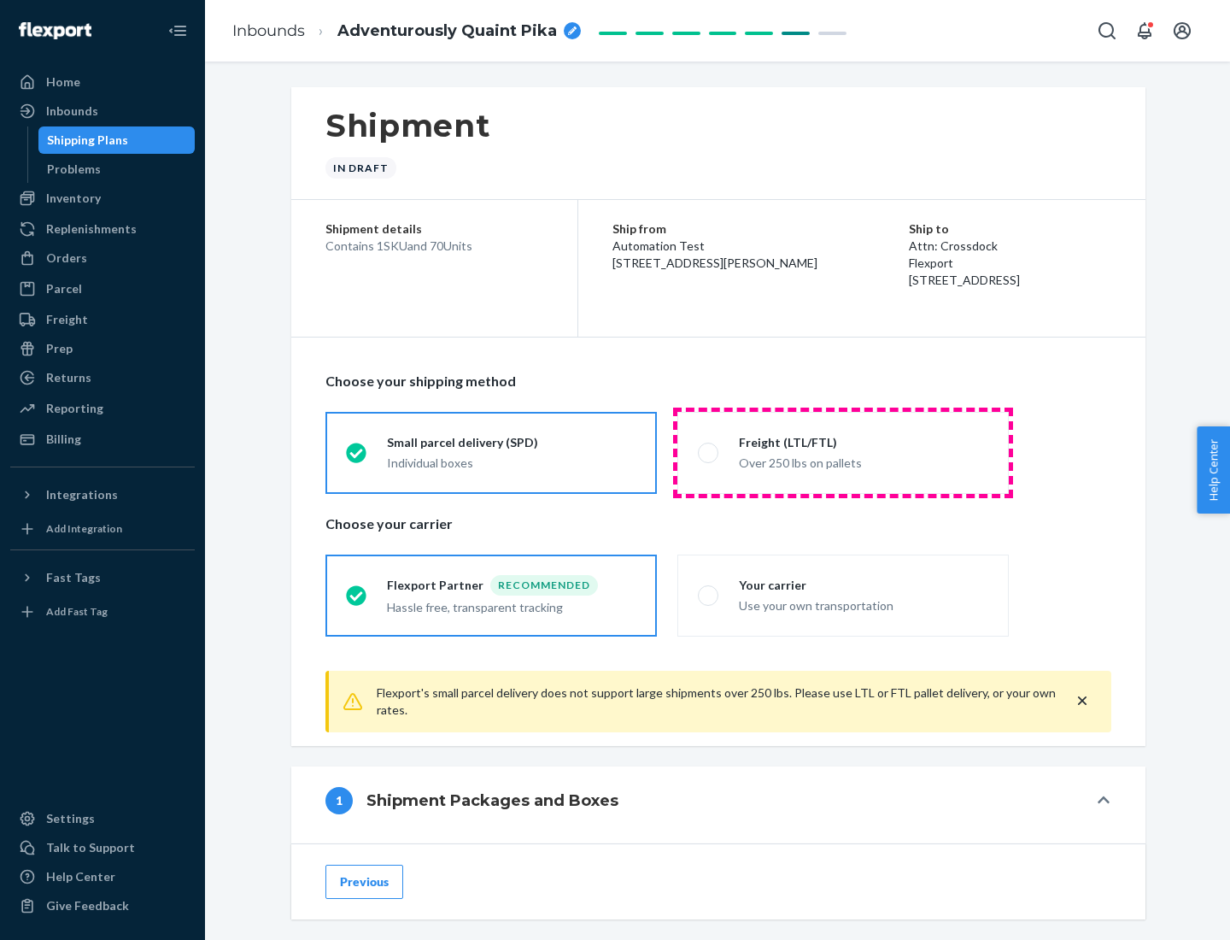
click at [843, 452] on div "Over 250 lbs on pallets" at bounding box center [863, 461] width 249 height 21
click at [709, 452] on input "Freight (LTL/FTL) Over 250 lbs on pallets" at bounding box center [703, 452] width 11 height 11
radio input "true"
radio input "false"
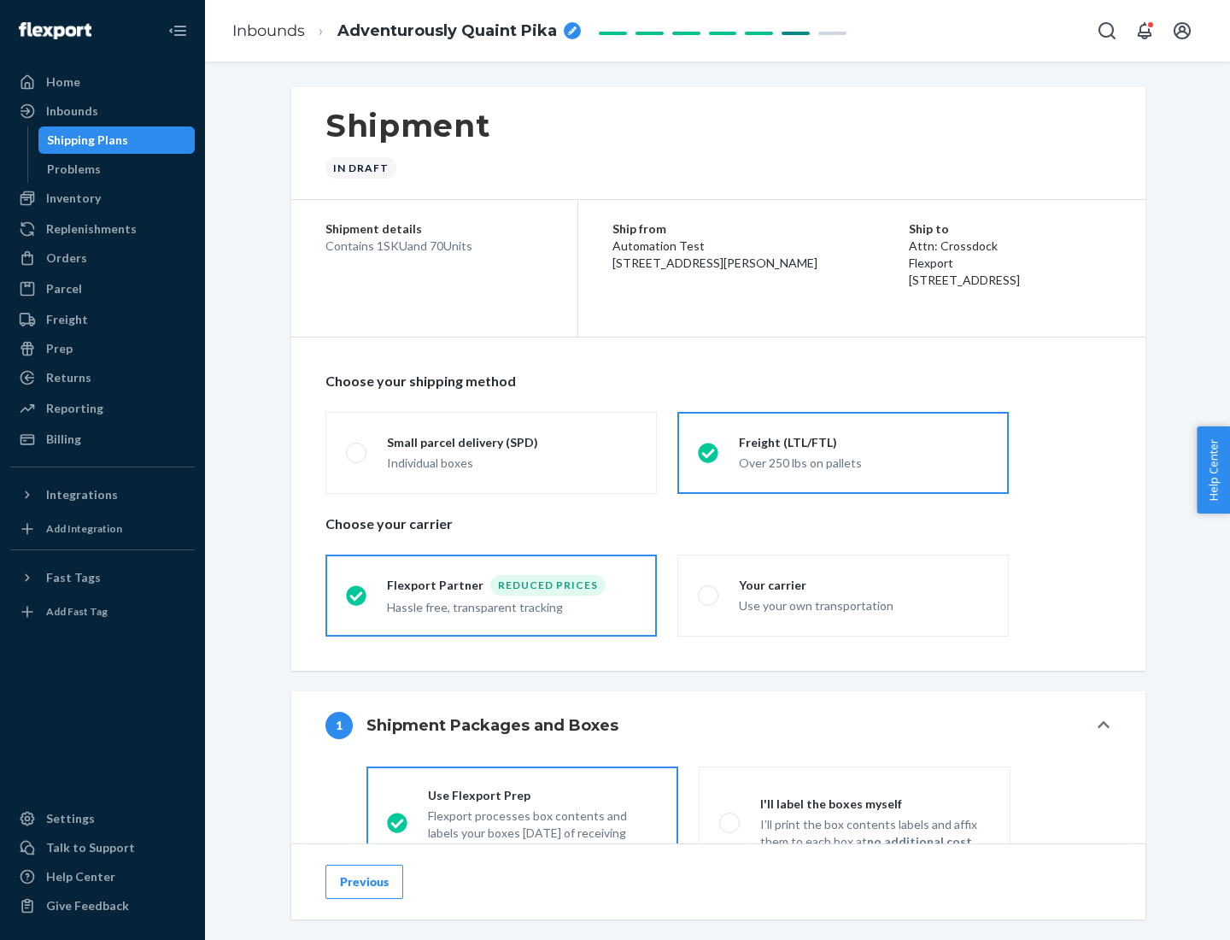
scroll to position [95, 0]
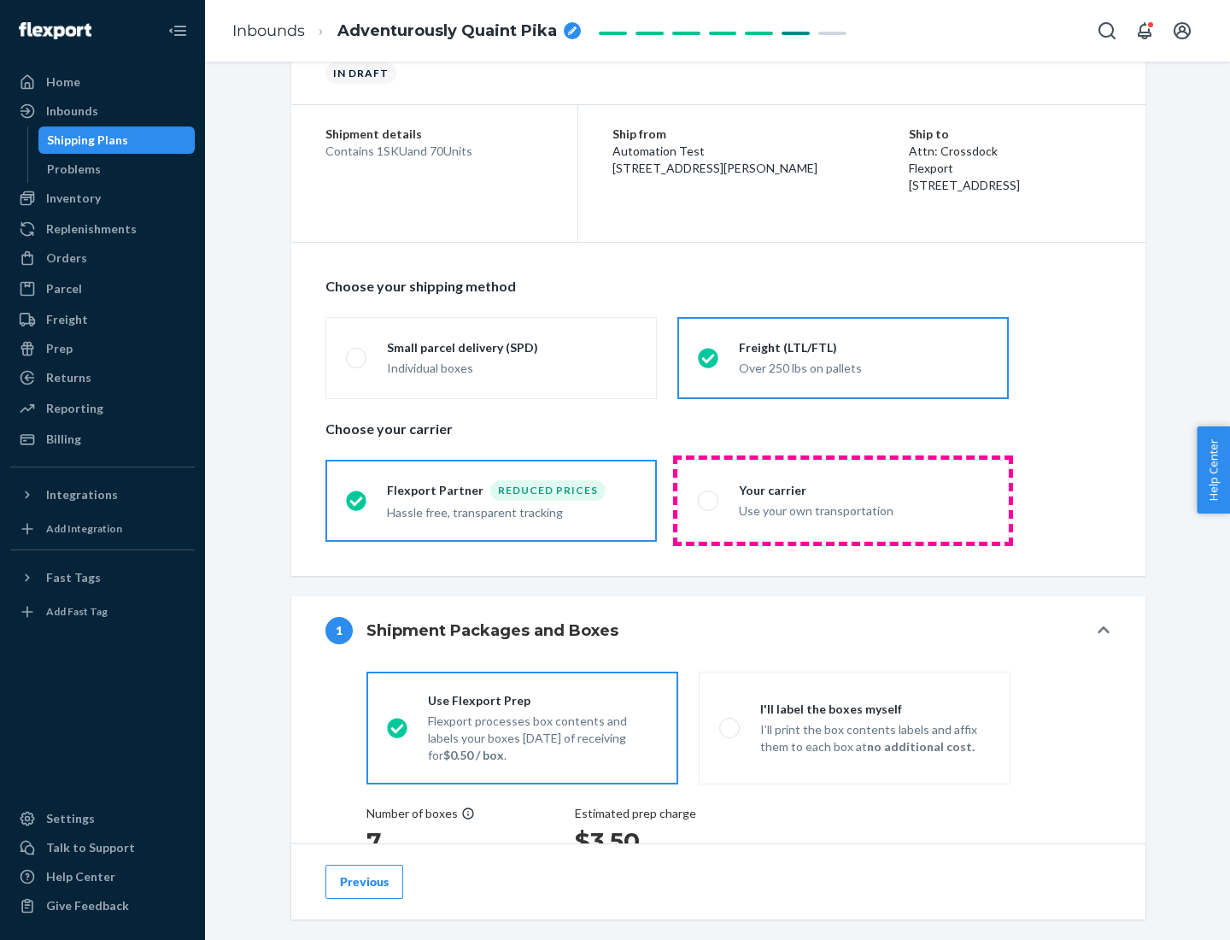
click at [843, 500] on div "Use your own transportation" at bounding box center [863, 509] width 249 height 21
click at [709, 500] on input "Your carrier Use your own transportation" at bounding box center [703, 500] width 11 height 11
radio input "true"
radio input "false"
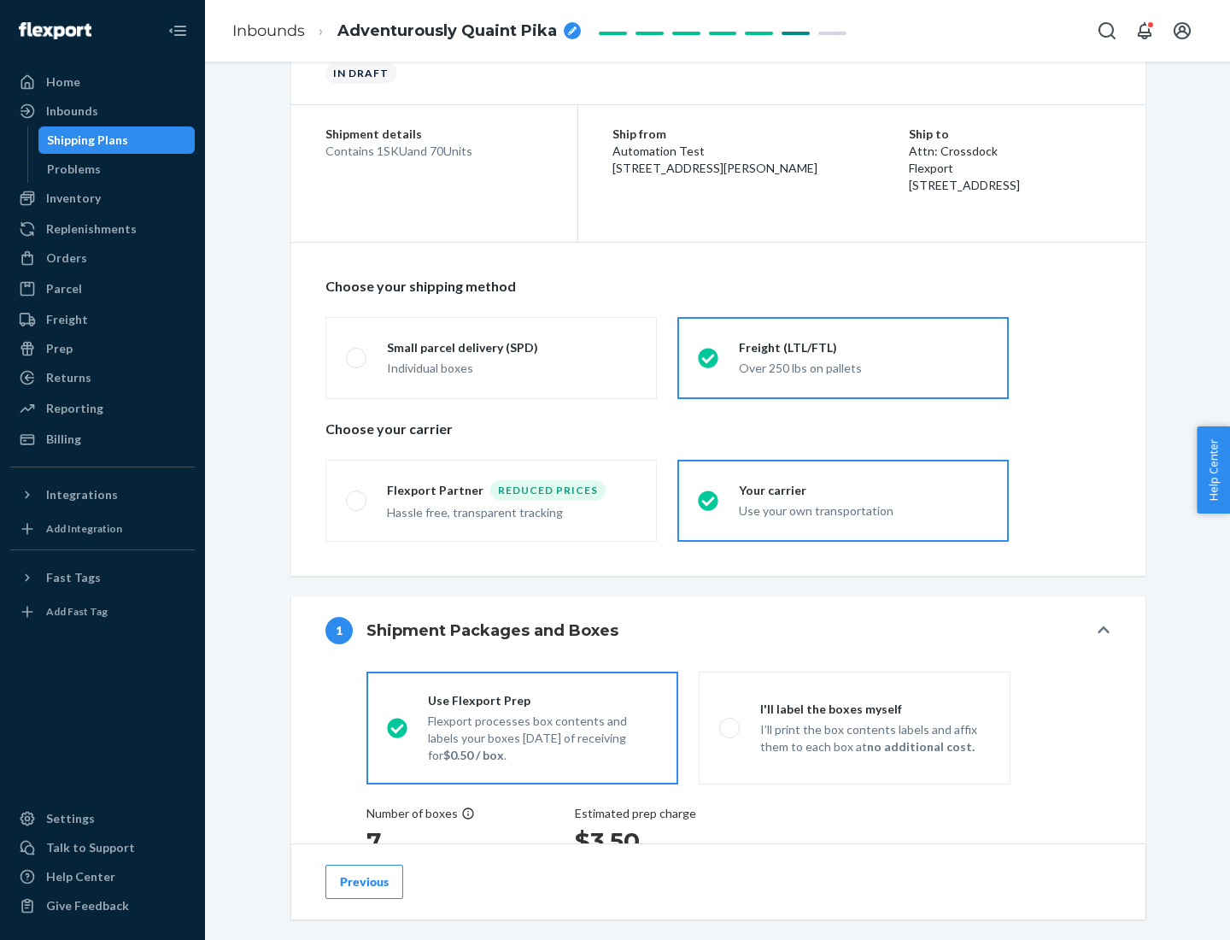
scroll to position [322, 0]
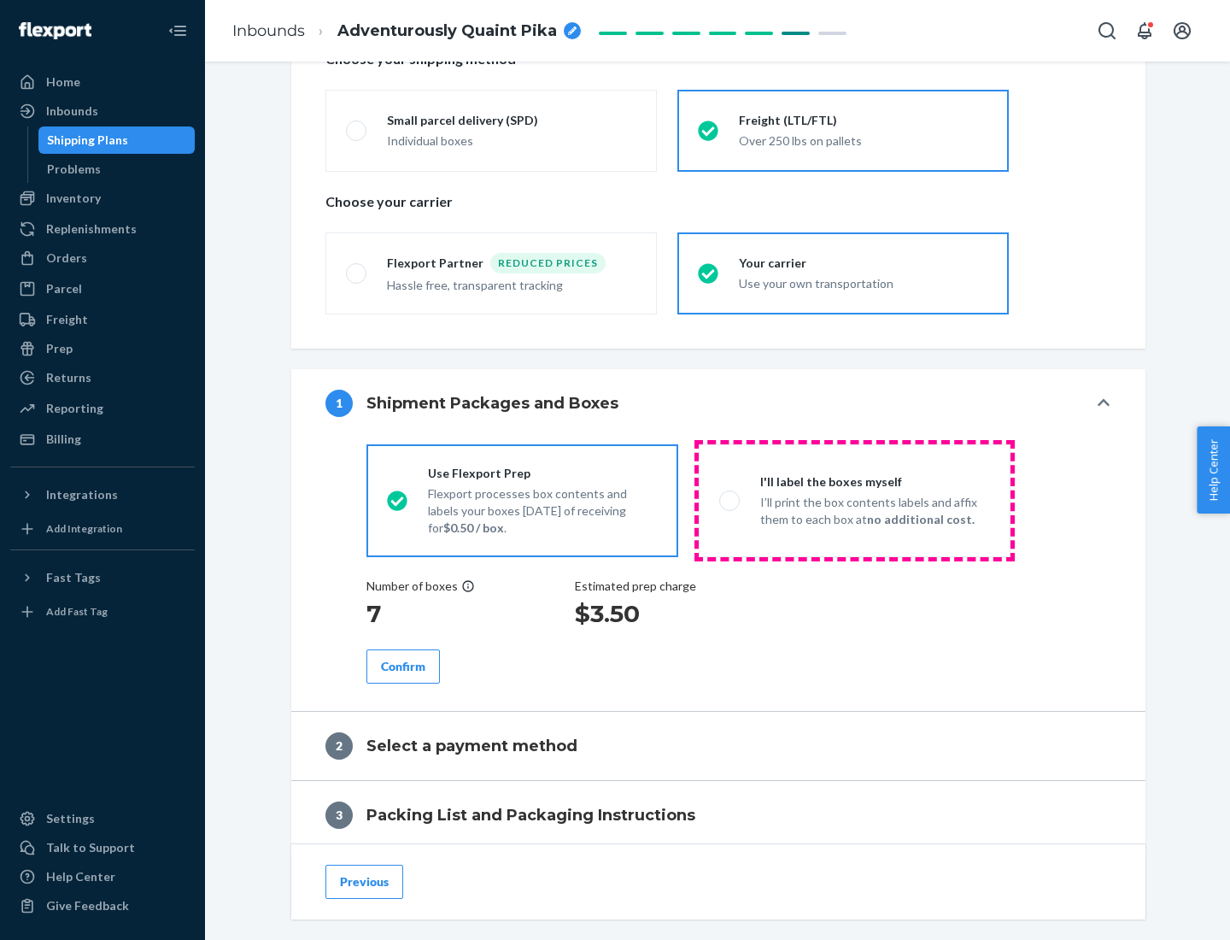
click at [854, 500] on p "I’ll print the box contents labels and affix them to each box at no additional …" at bounding box center [875, 511] width 230 height 34
click at [730, 500] on input "I'll label the boxes myself I’ll print the box contents labels and affix them t…" at bounding box center [724, 500] width 11 height 11
radio input "true"
radio input "false"
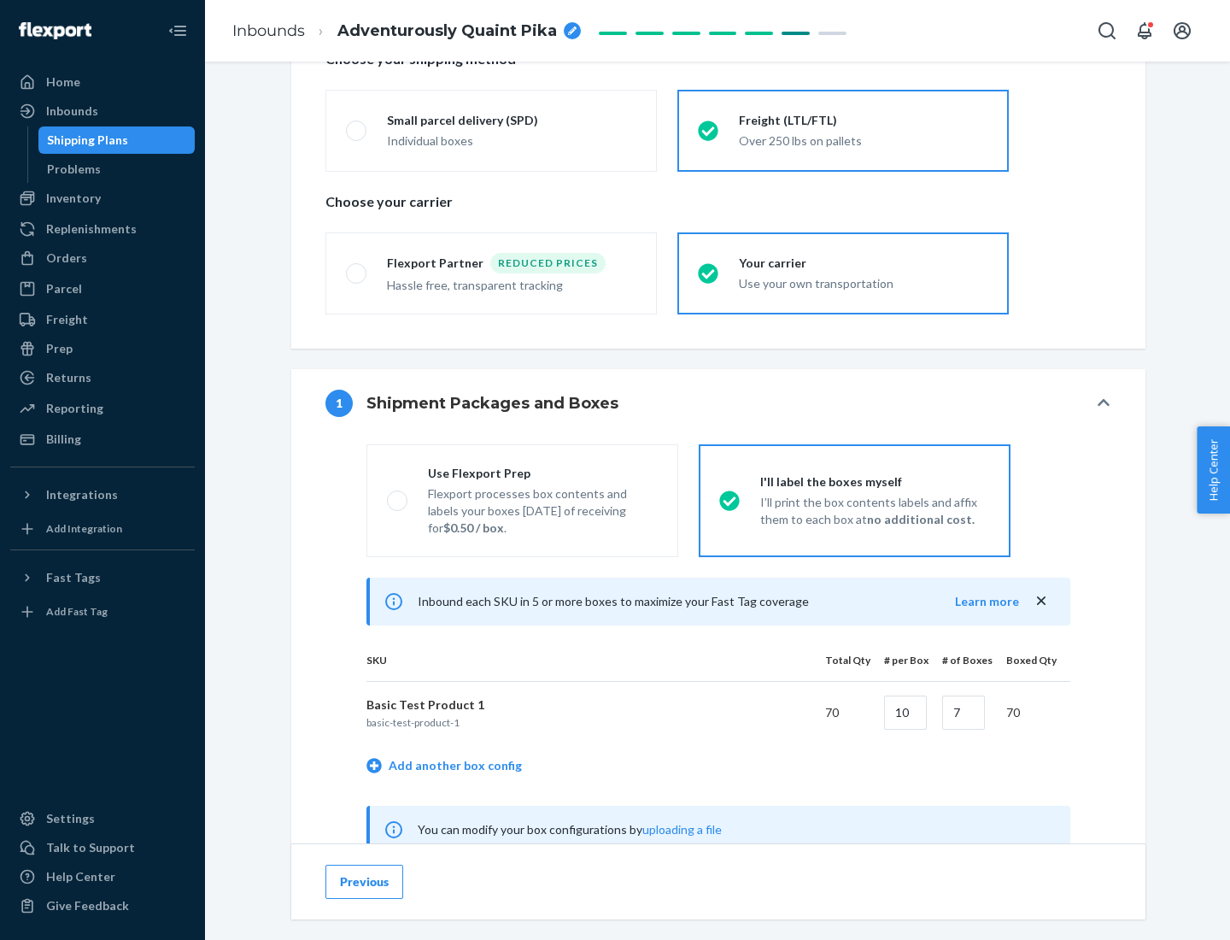
scroll to position [534, 0]
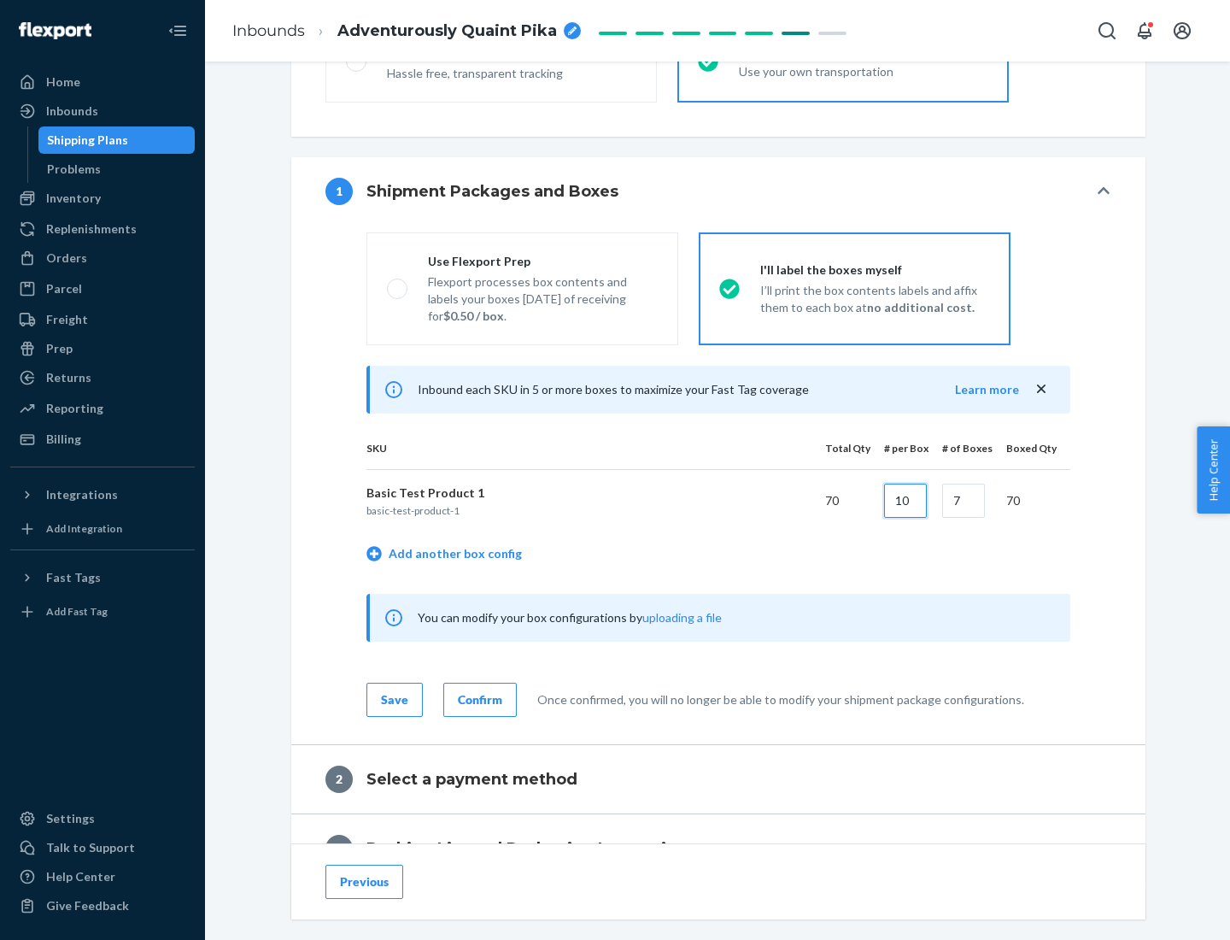
type input "10"
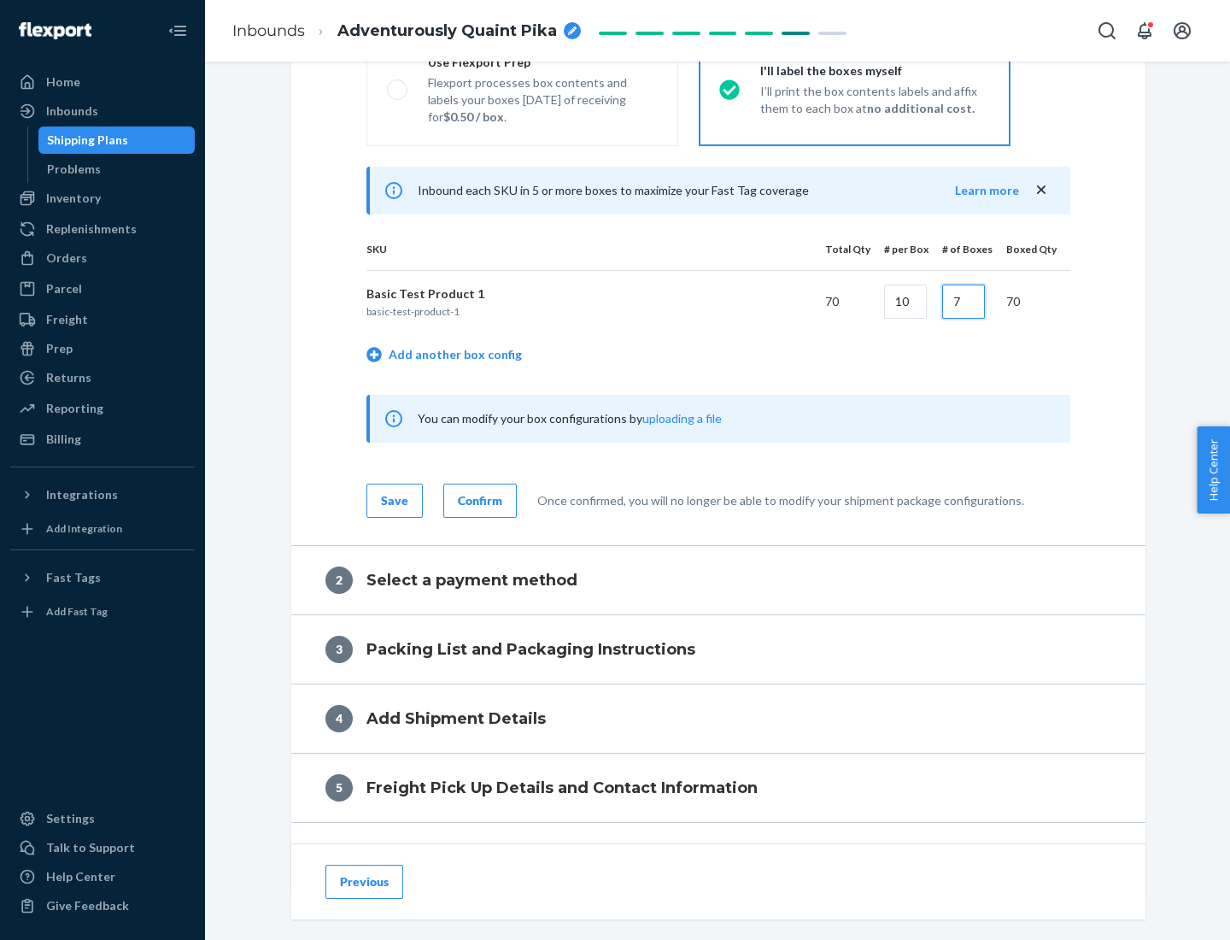
type input "7"
click at [478, 500] on div "Confirm" at bounding box center [480, 500] width 44 height 17
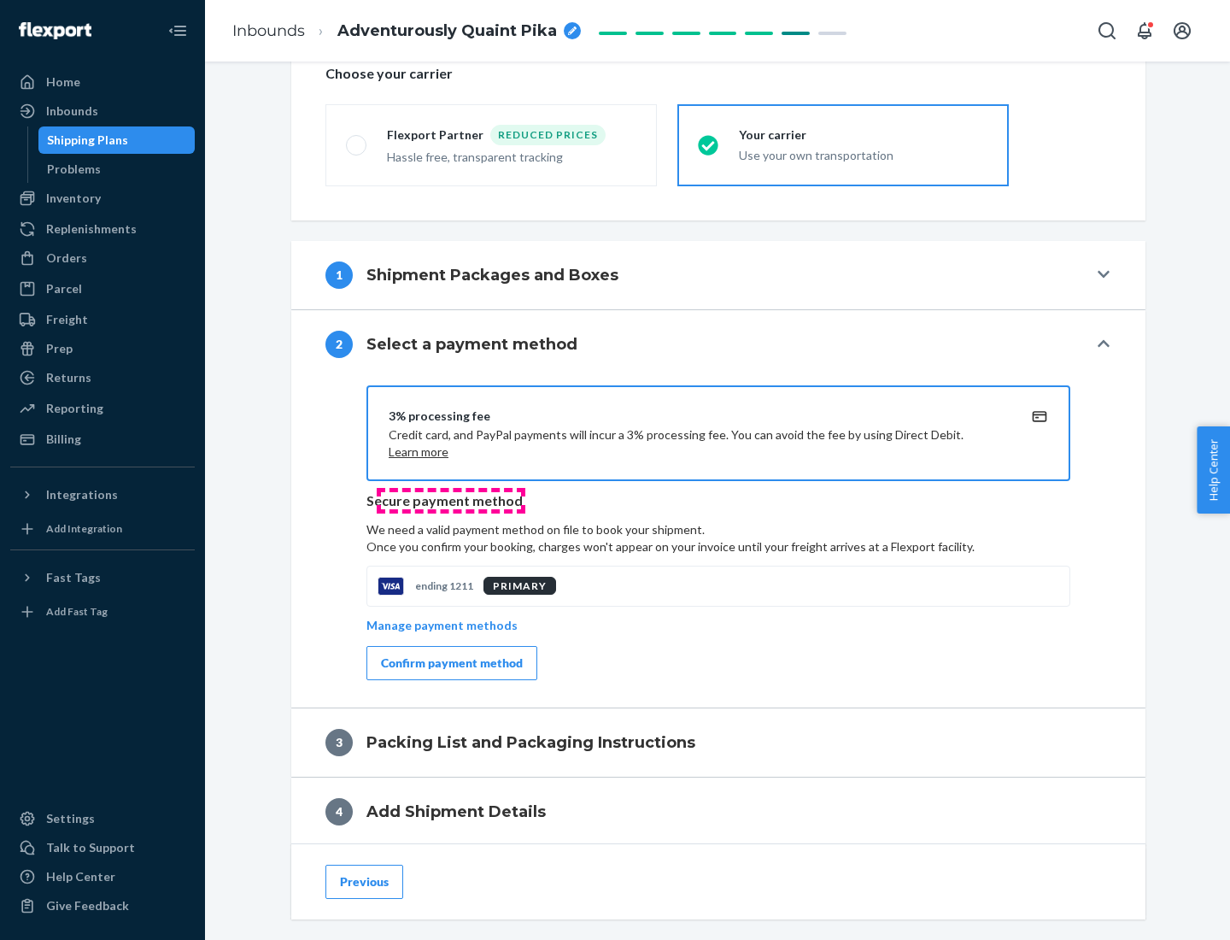
scroll to position [612, 0]
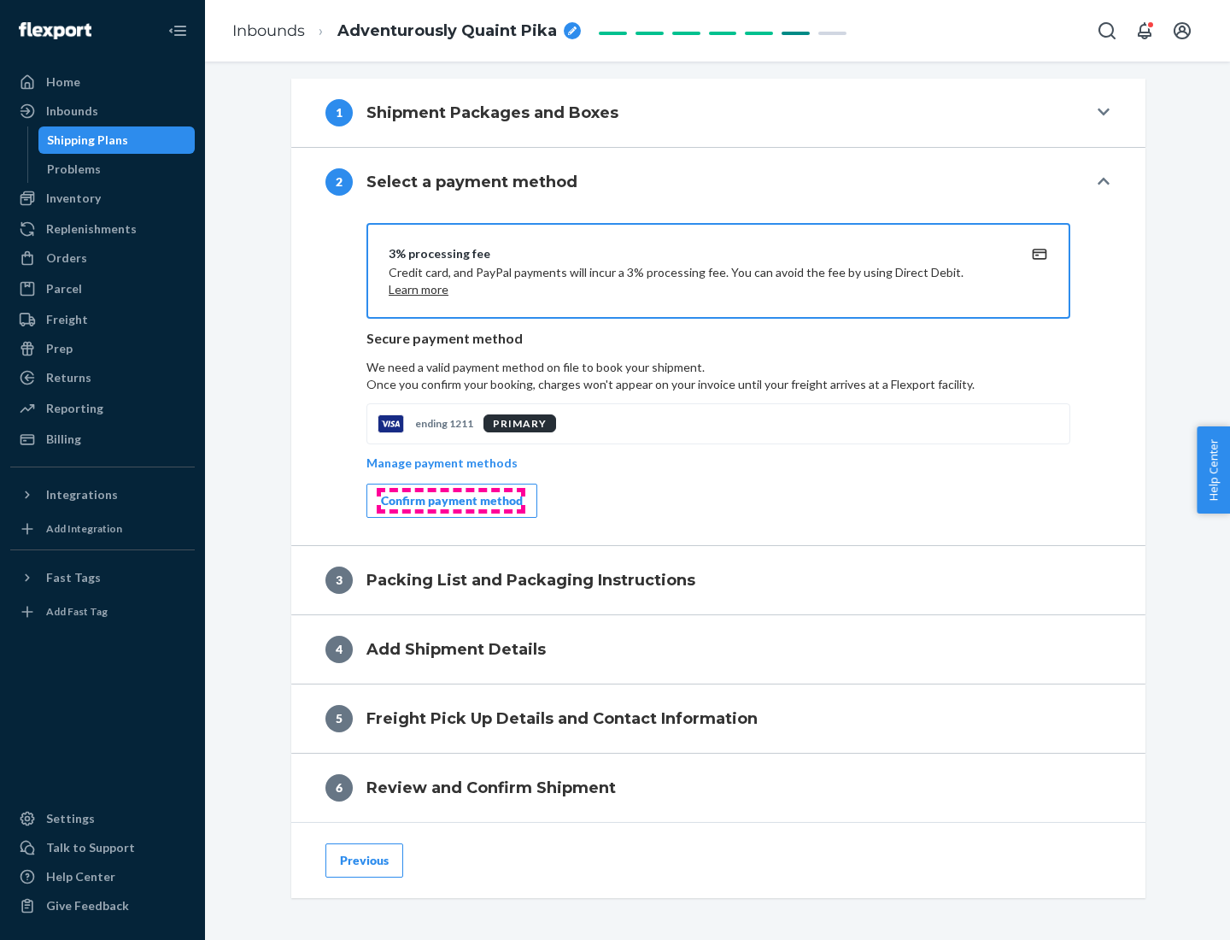
click at [450, 501] on div "Confirm payment method" at bounding box center [452, 500] width 142 height 17
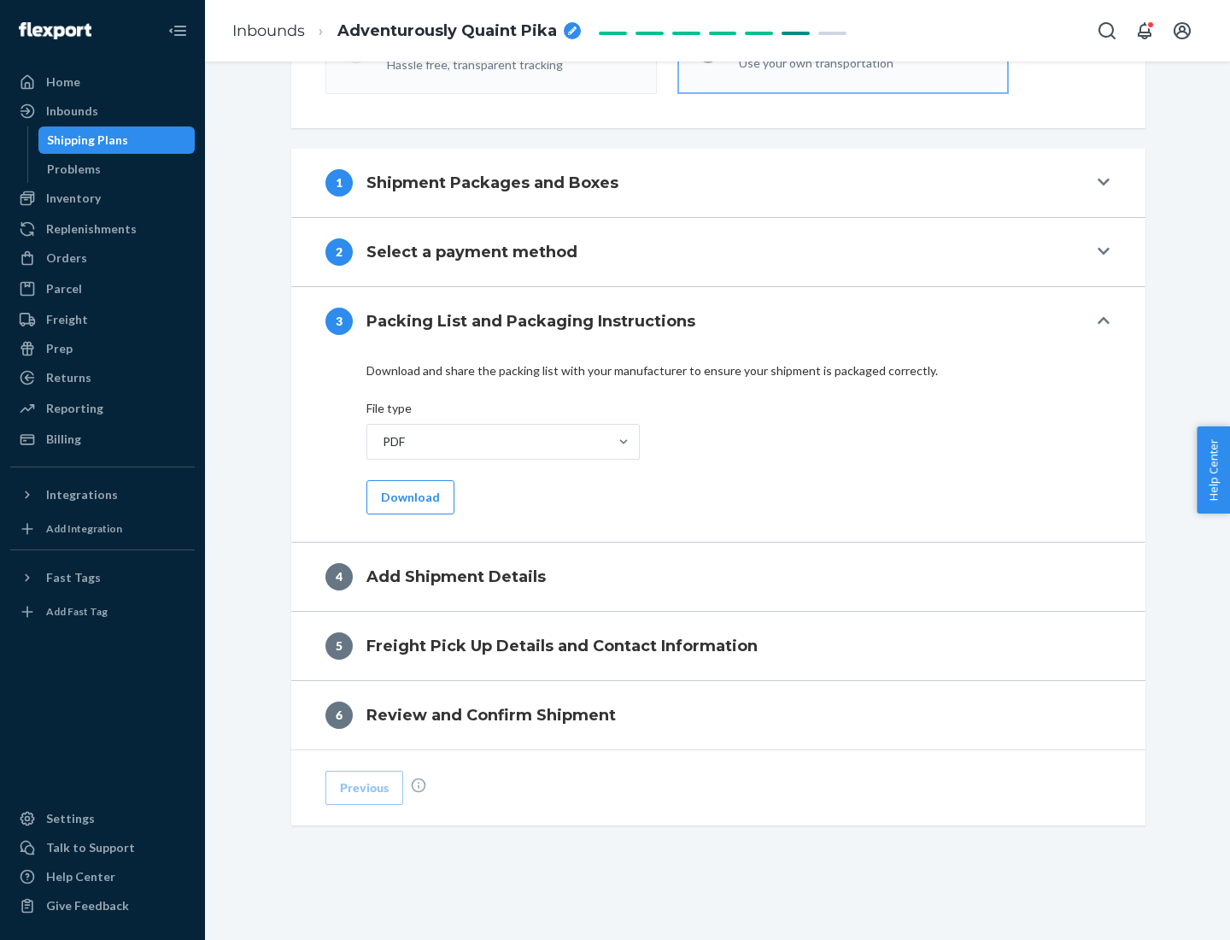
scroll to position [539, 0]
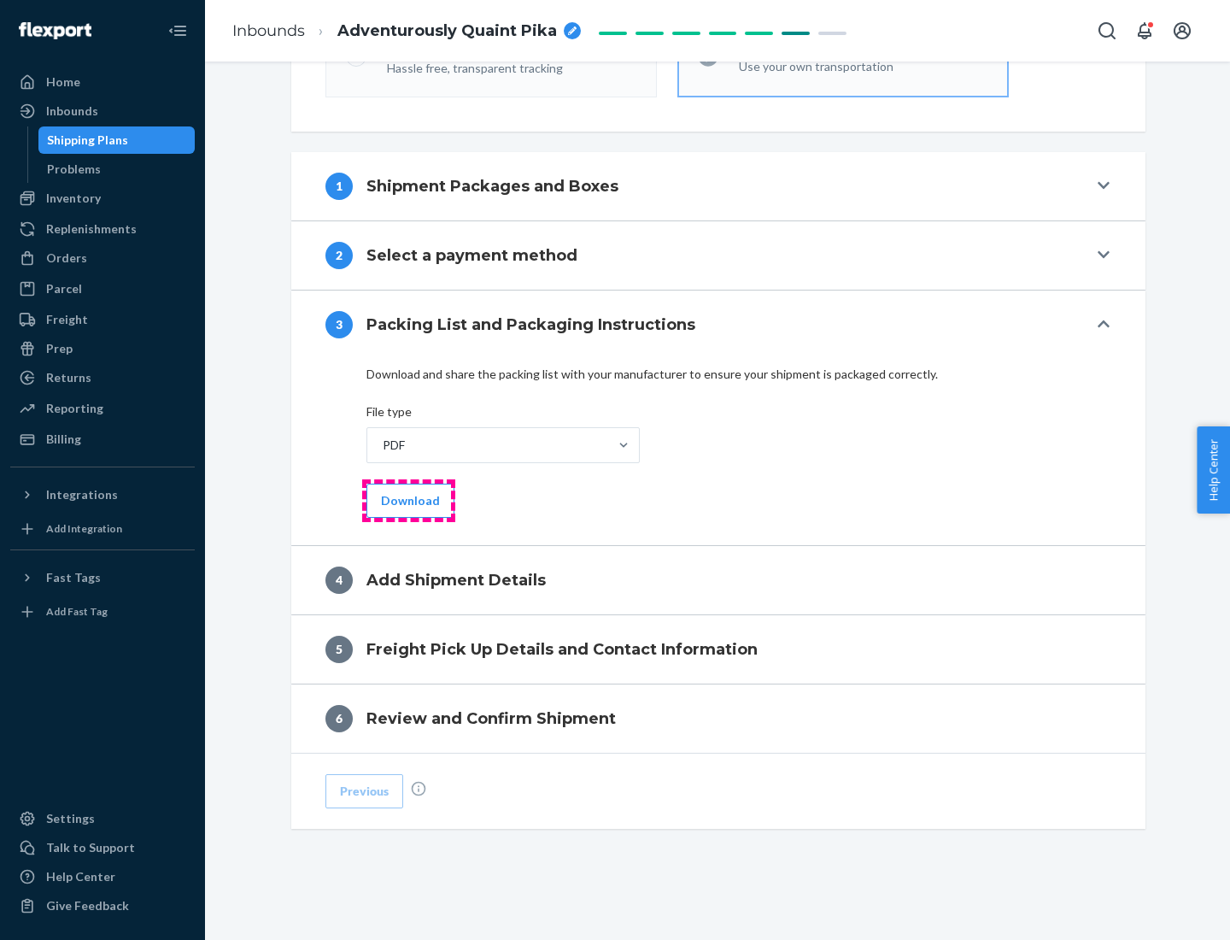
click at [408, 500] on button "Download" at bounding box center [410, 500] width 88 height 34
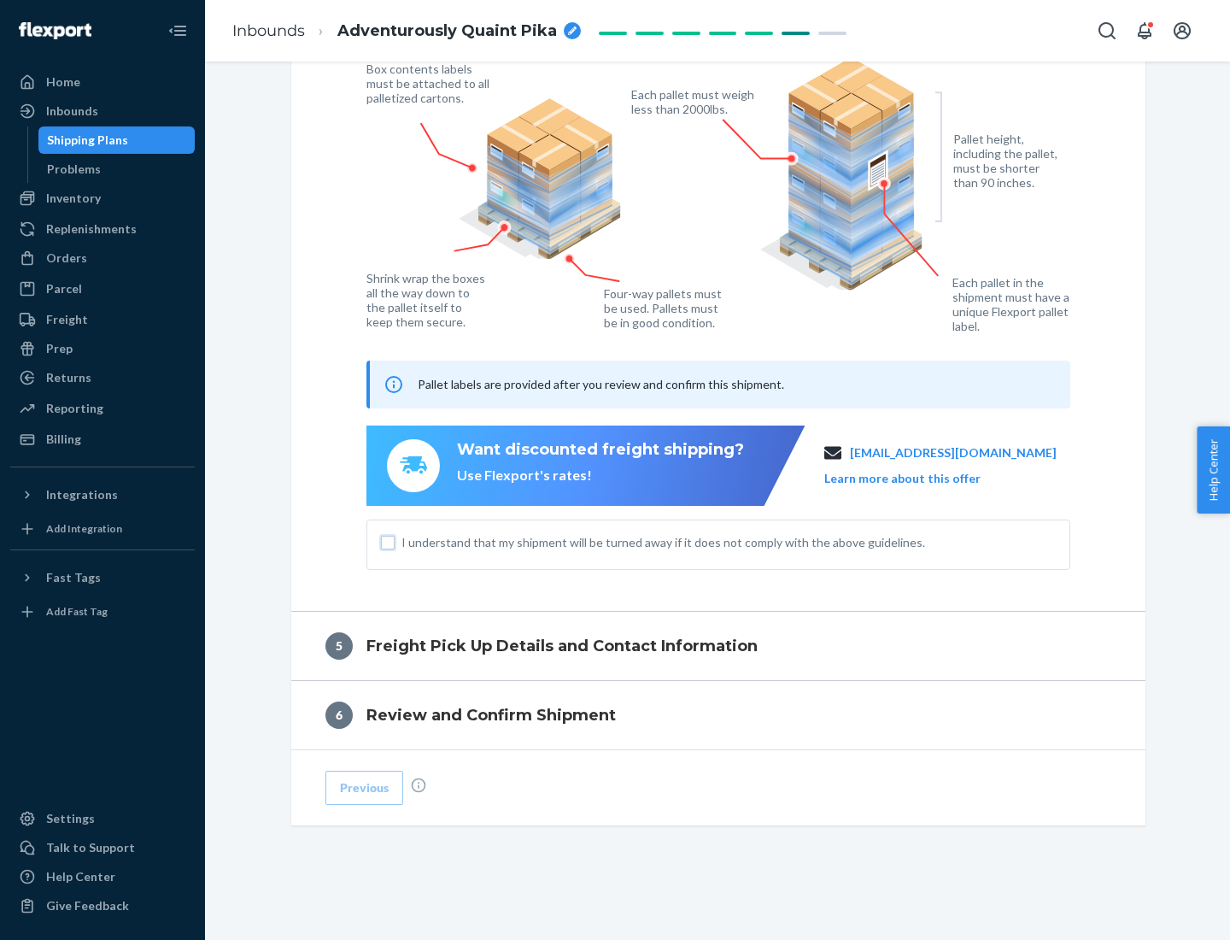
click at [388, 542] on input "I understand that my shipment will be turned away if it does not comply with th…" at bounding box center [388, 543] width 14 height 14
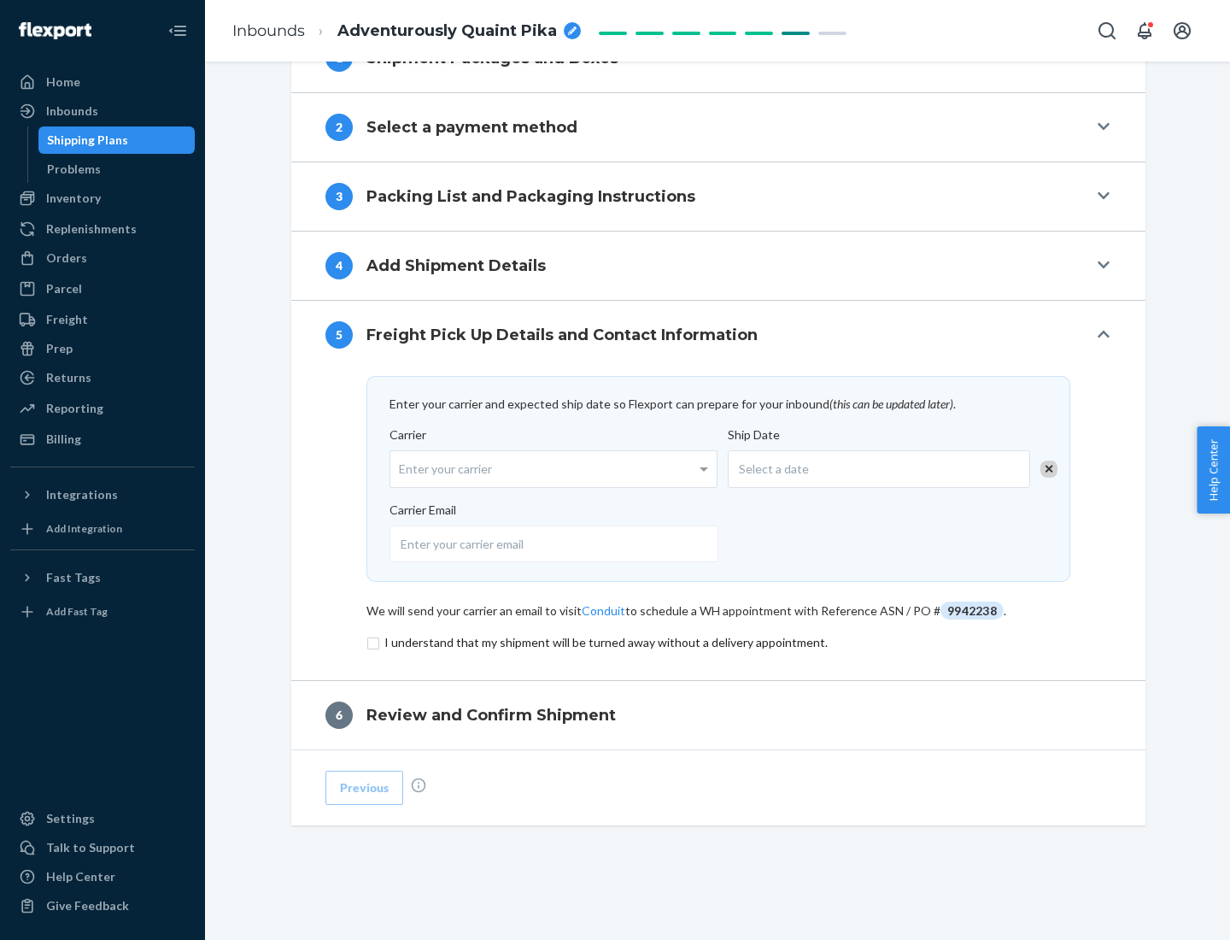
scroll to position [667, 0]
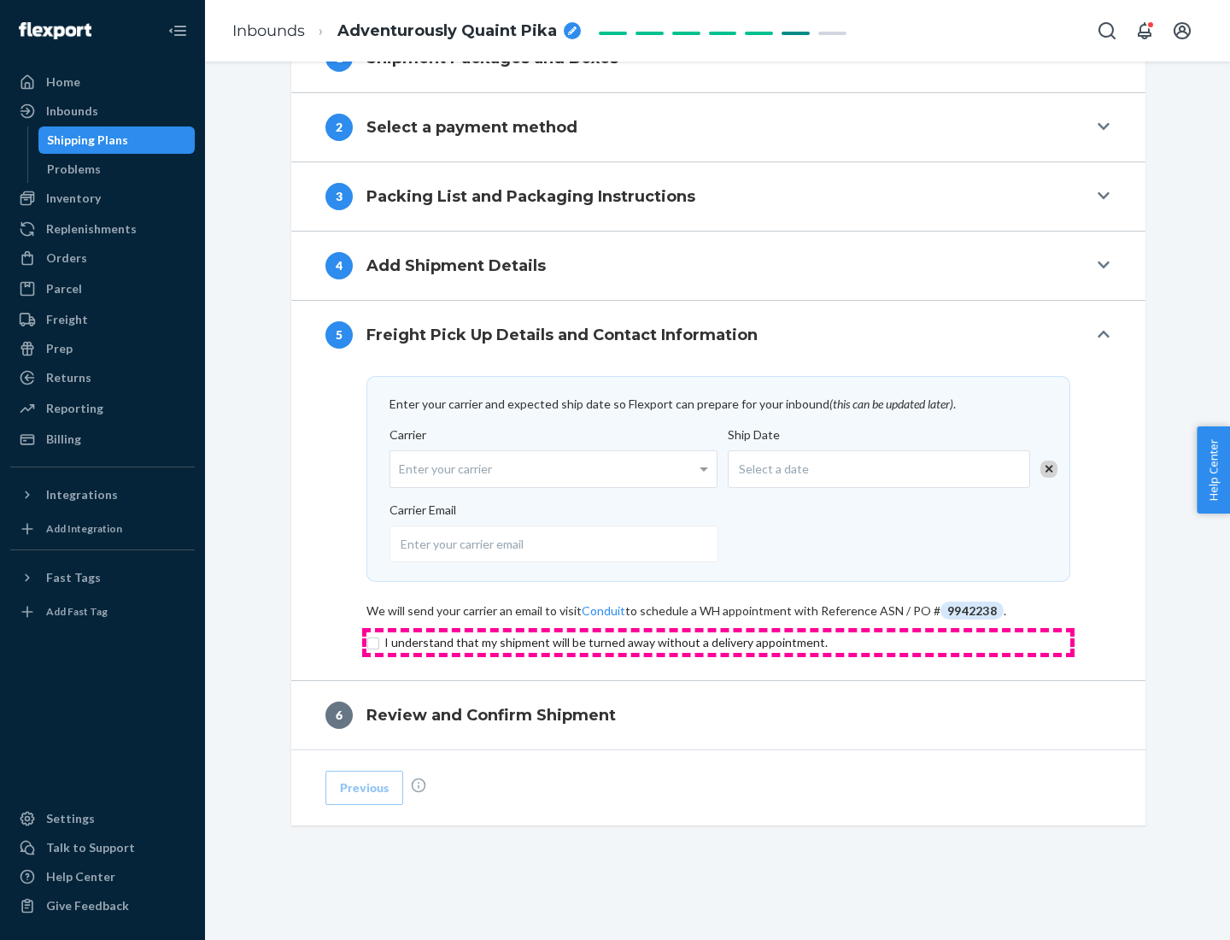
click at [718, 642] on input "checkbox" at bounding box center [718, 642] width 704 height 21
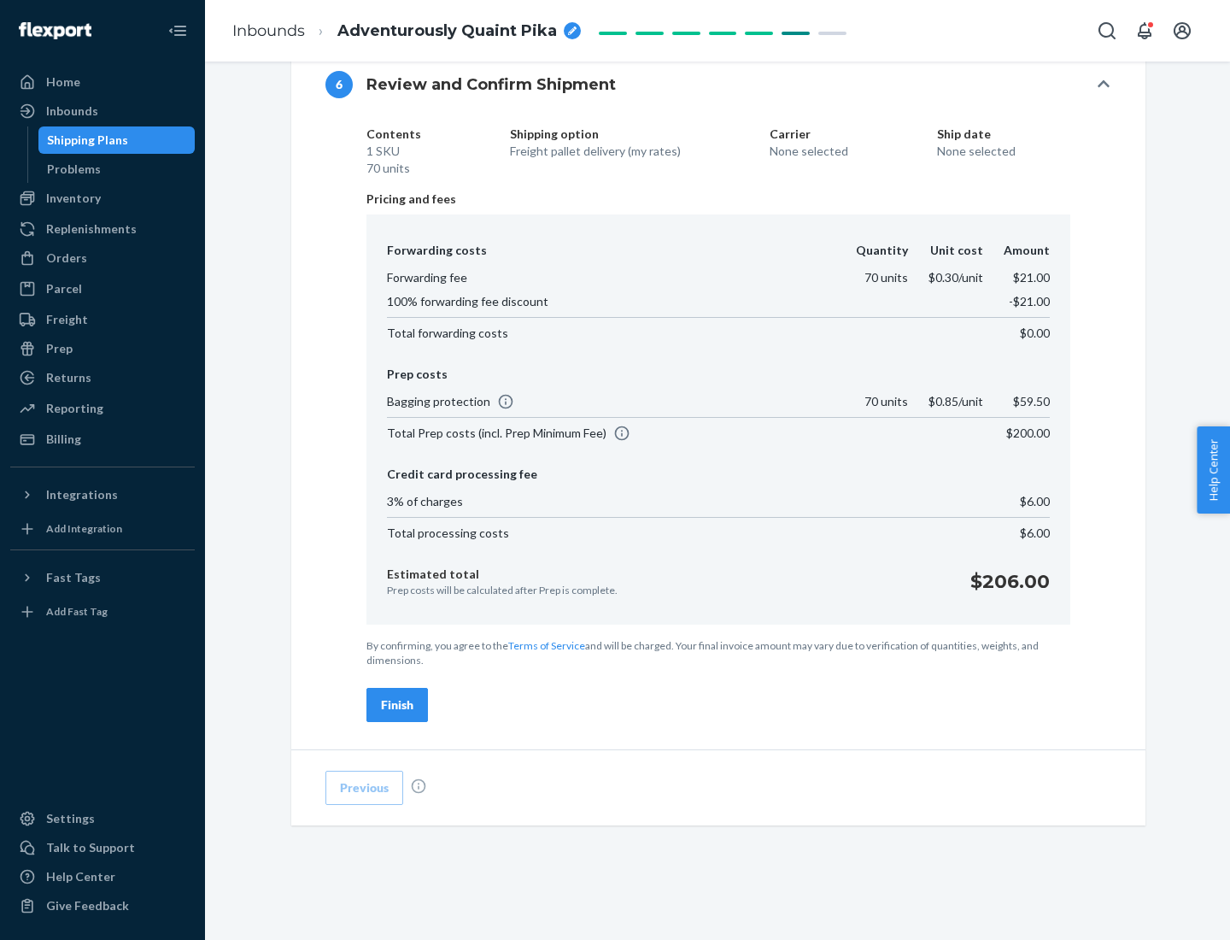
click at [397, 705] on div "Finish" at bounding box center [397, 704] width 32 height 17
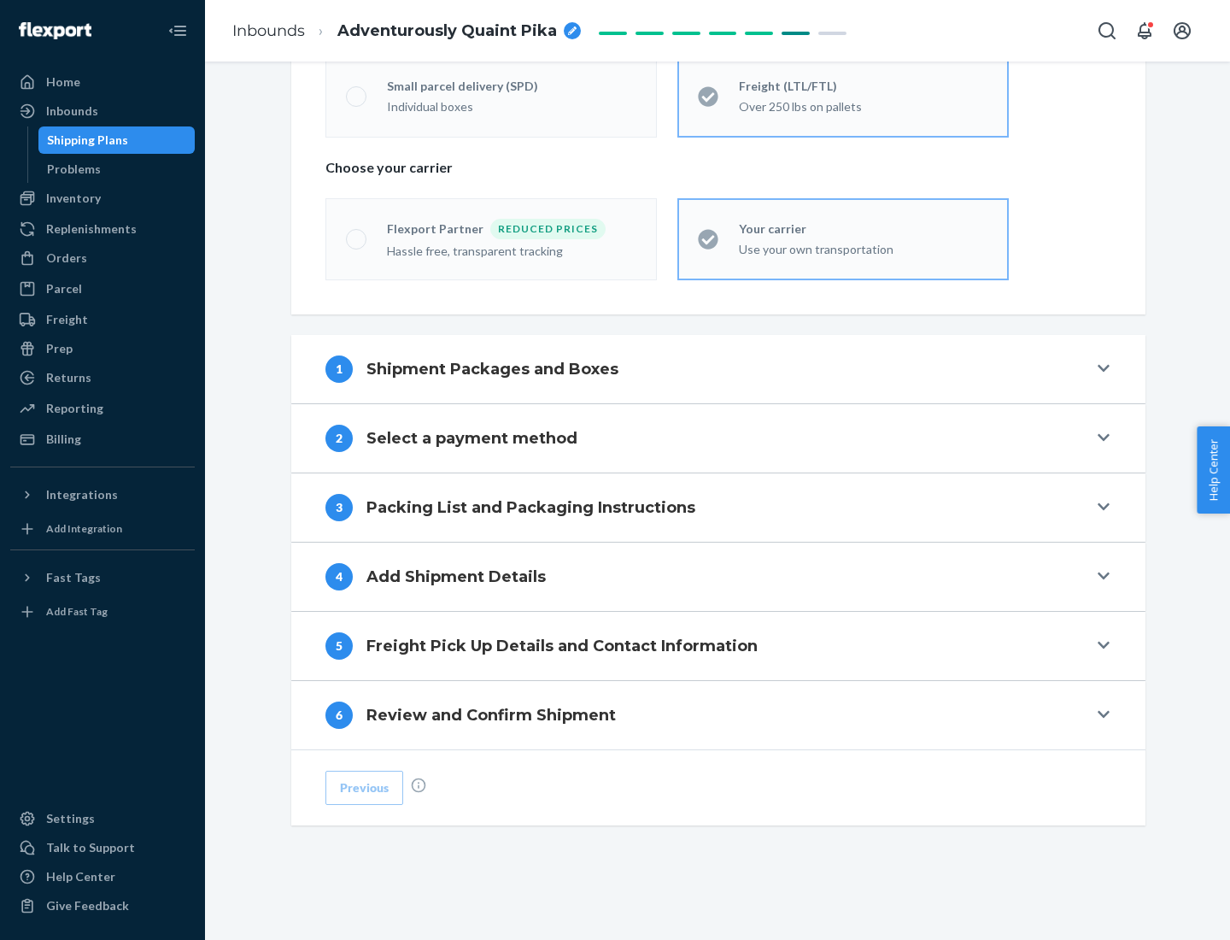
scroll to position [356, 0]
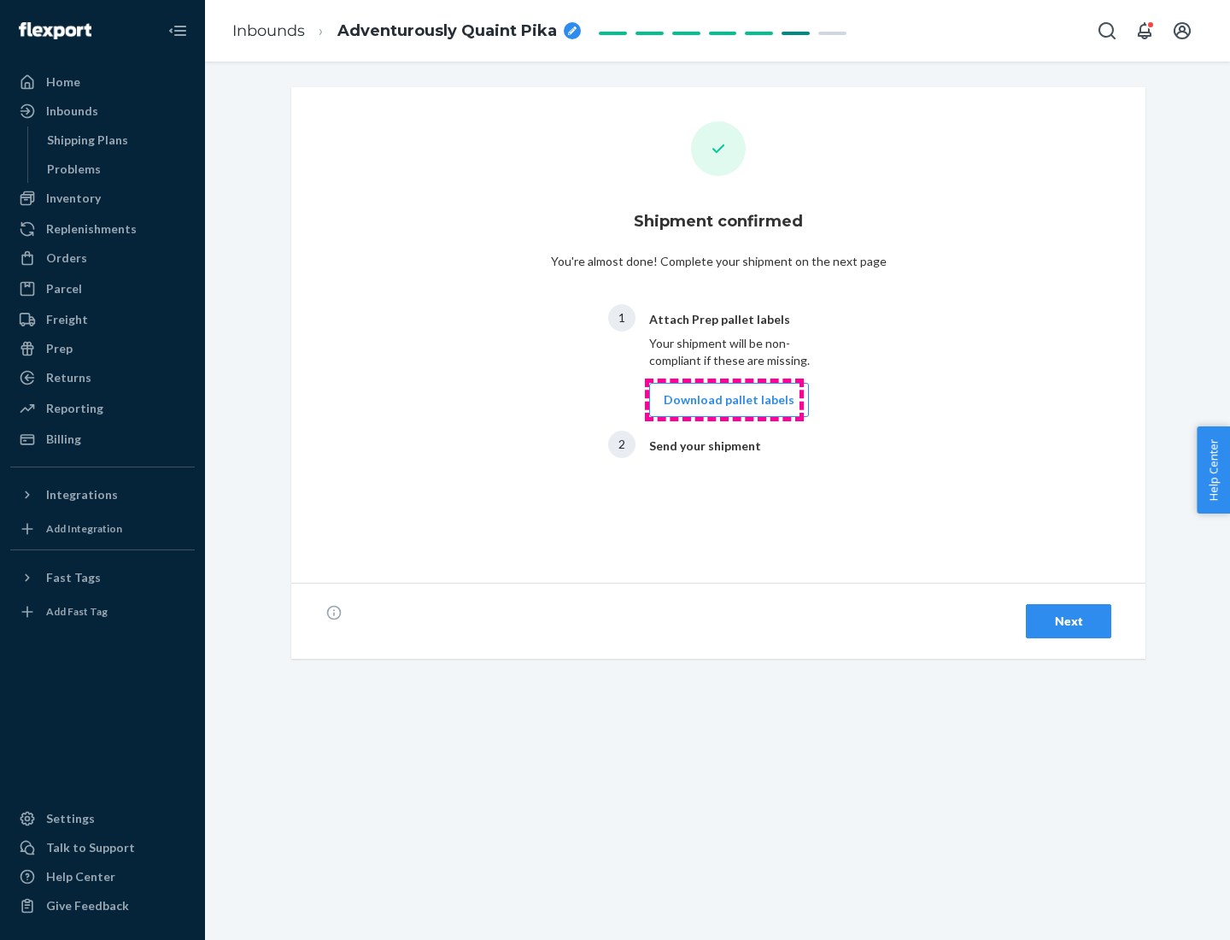
click at [724, 400] on button "Download pallet labels" at bounding box center [729, 400] width 160 height 34
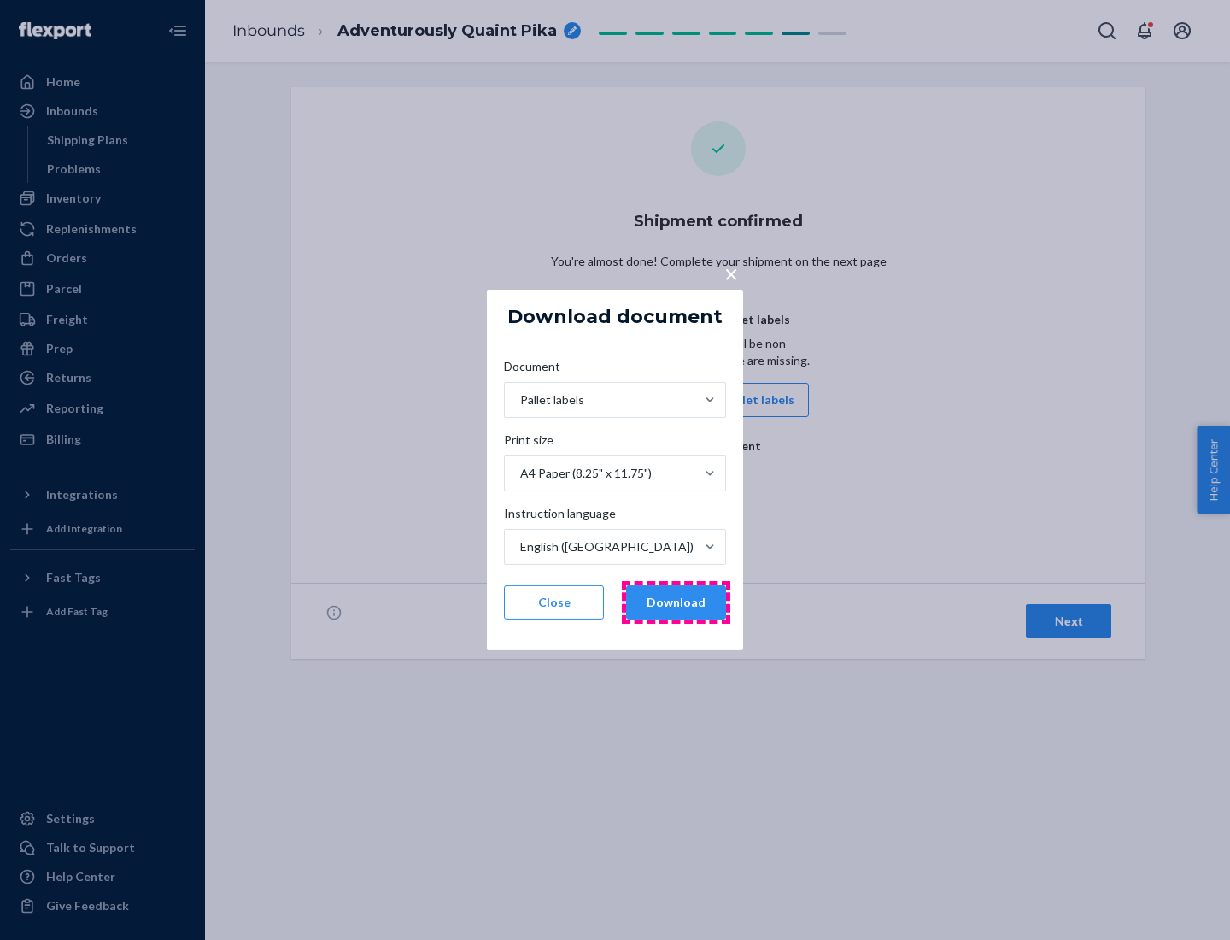
click at [676, 602] on button "Download" at bounding box center [676, 602] width 100 height 34
click at [730, 272] on span "×" at bounding box center [731, 273] width 14 height 29
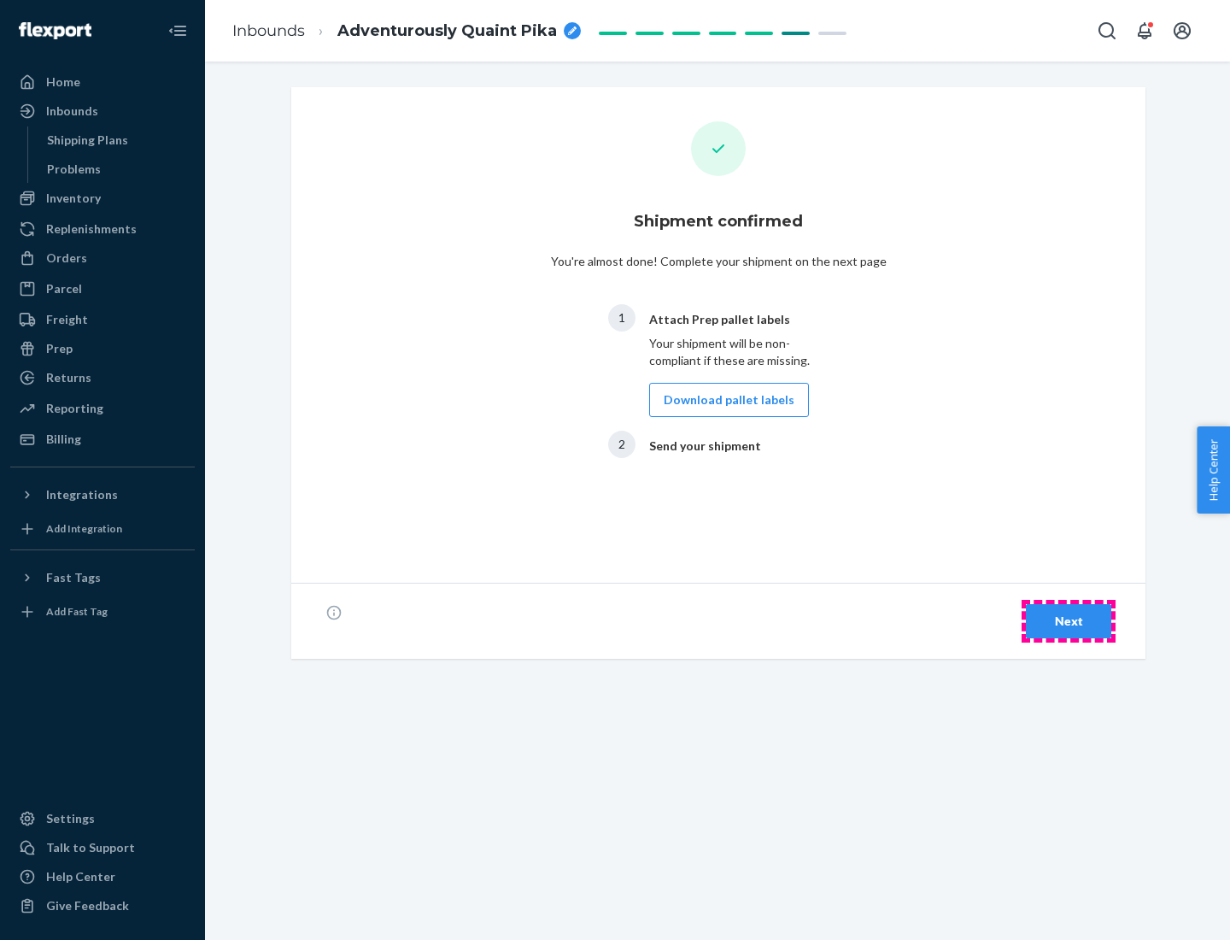
click at [1069, 621] on div "Next" at bounding box center [1068, 620] width 56 height 17
